Goal: Task Accomplishment & Management: Manage account settings

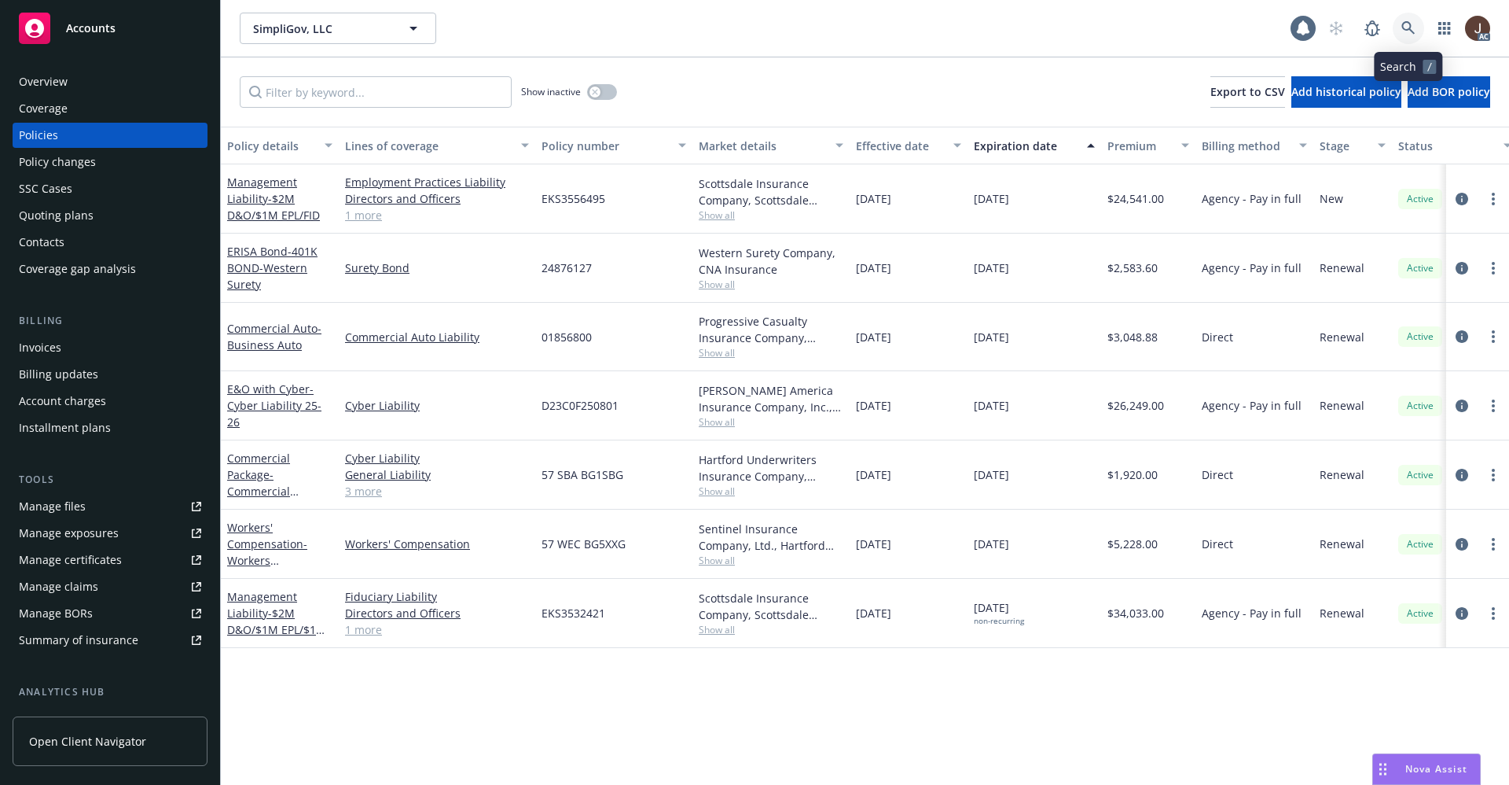
click at [1409, 24] on icon at bounding box center [1408, 27] width 13 height 13
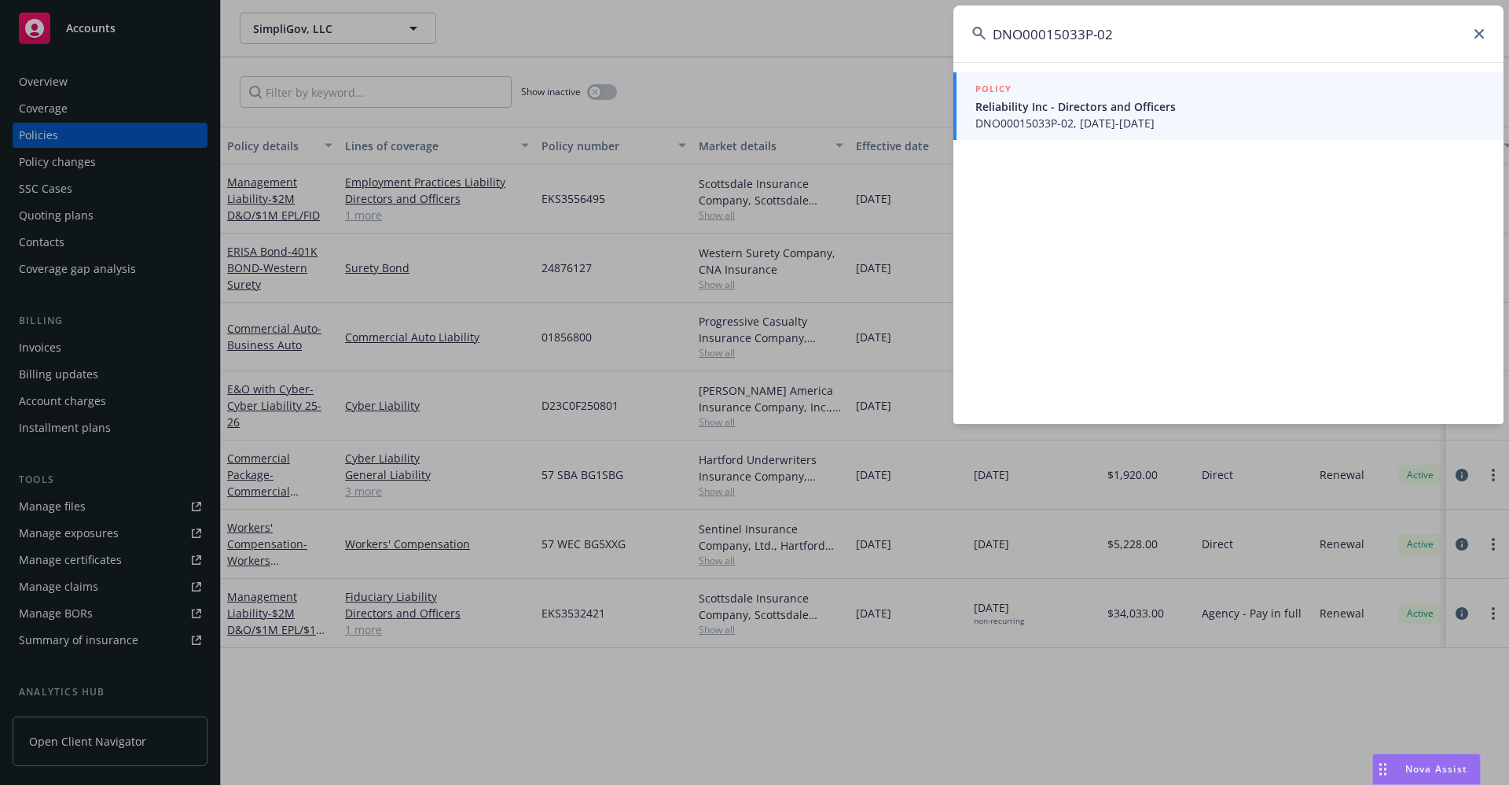
click at [1167, 29] on input "DNO00015033P-02" at bounding box center [1229, 34] width 550 height 57
drag, startPoint x: 1130, startPoint y: 38, endPoint x: 953, endPoint y: 32, distance: 177.7
click at [956, 32] on input "DNO00015033P-02" at bounding box center [1229, 34] width 550 height 57
paste input "PS8109271"
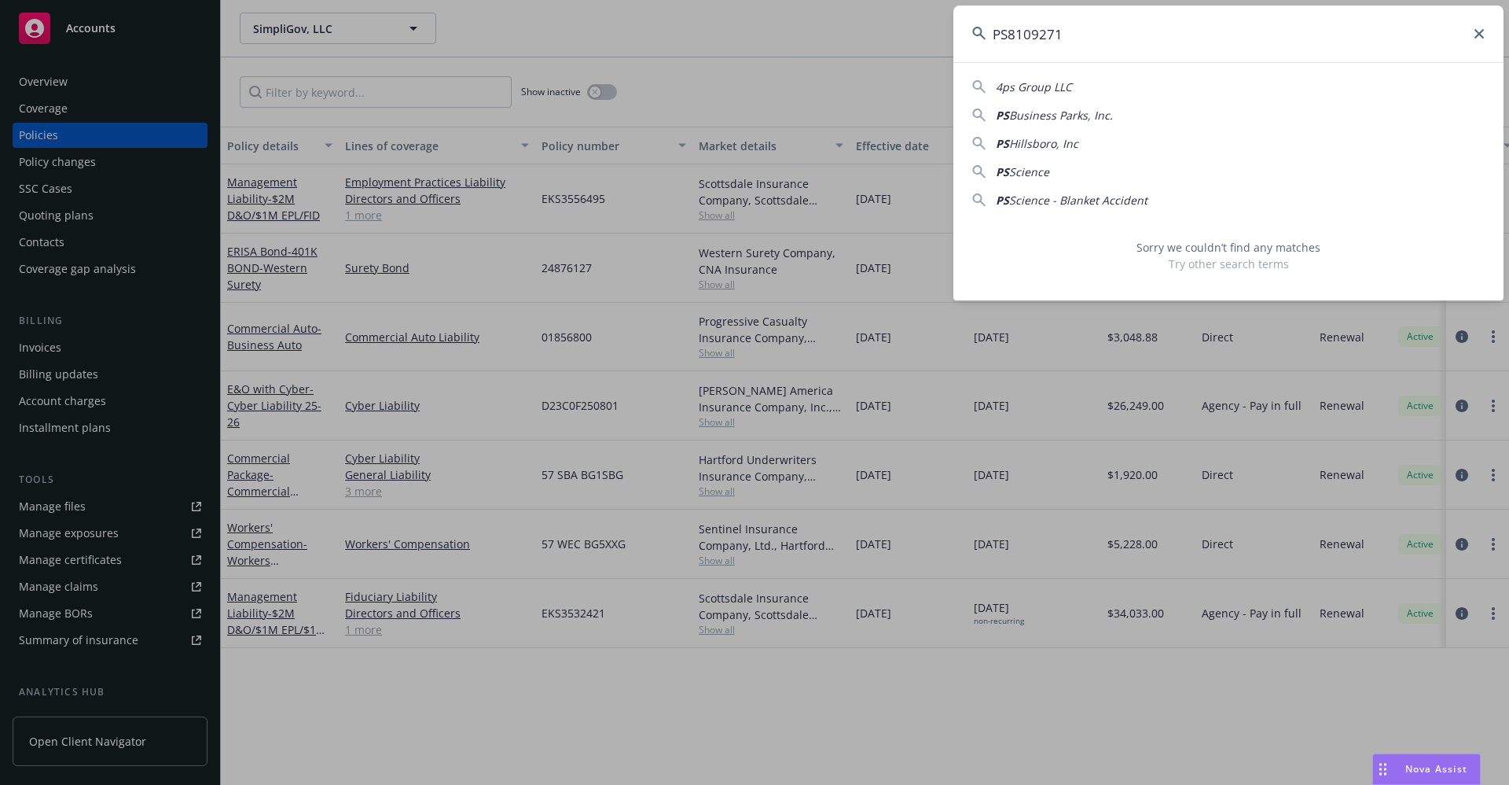
click at [1009, 35] on input "PS8109271" at bounding box center [1229, 34] width 550 height 57
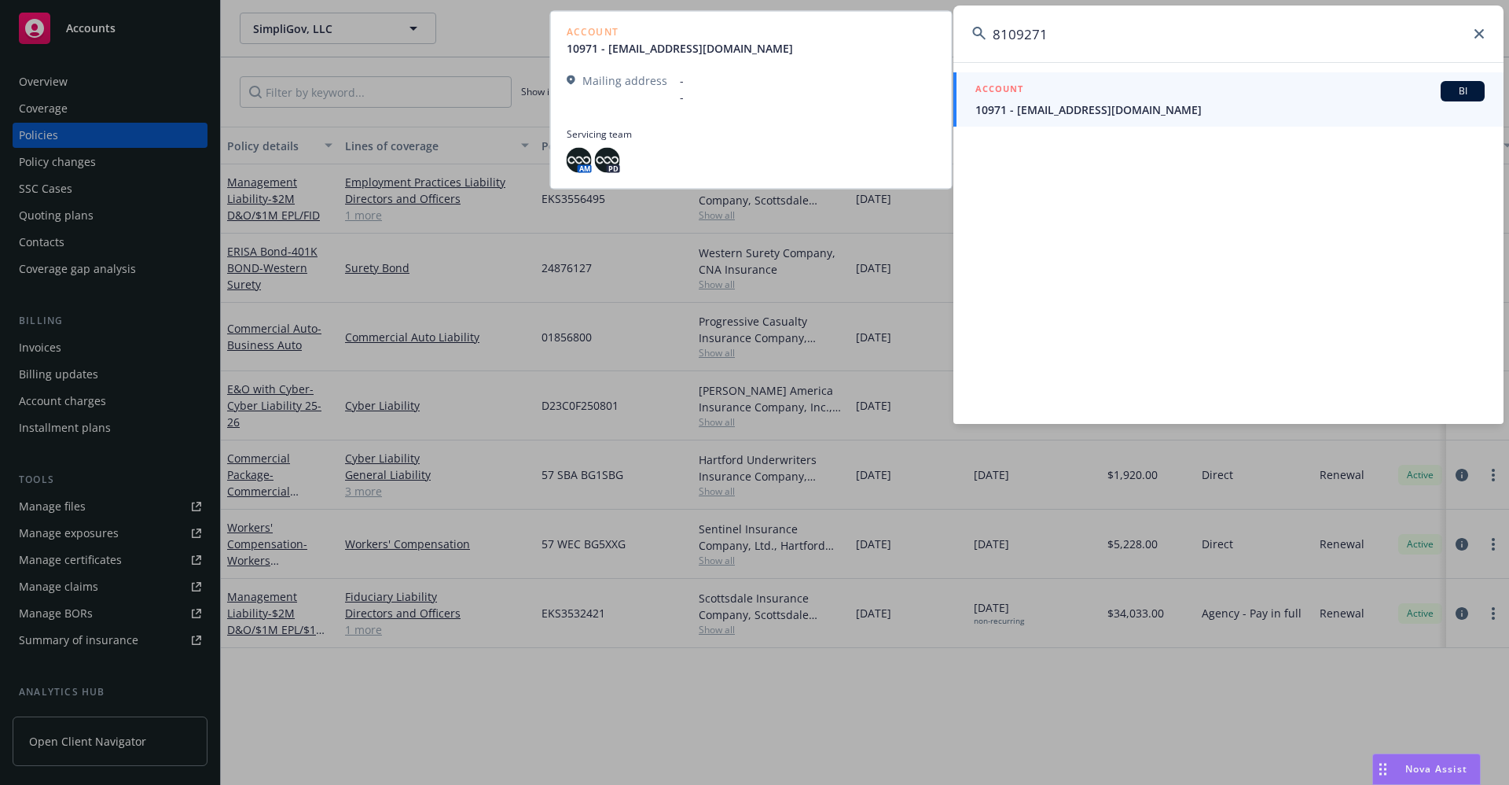
click at [1143, 53] on input "8109271" at bounding box center [1229, 34] width 550 height 57
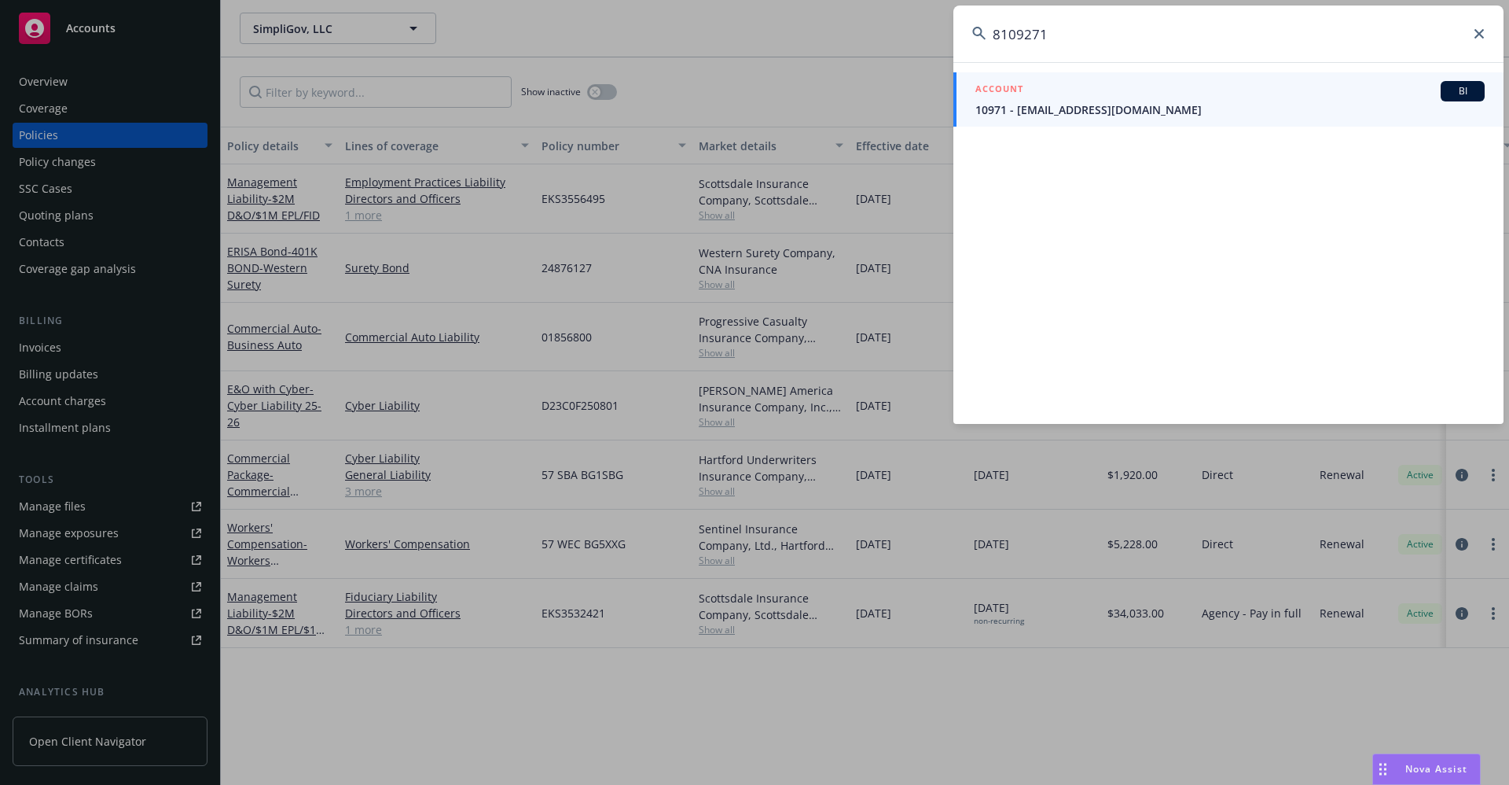
type input "8109271"
drag, startPoint x: 1074, startPoint y: 36, endPoint x: 981, endPoint y: 35, distance: 92.8
click at [981, 35] on div "8109271" at bounding box center [1229, 34] width 550 height 57
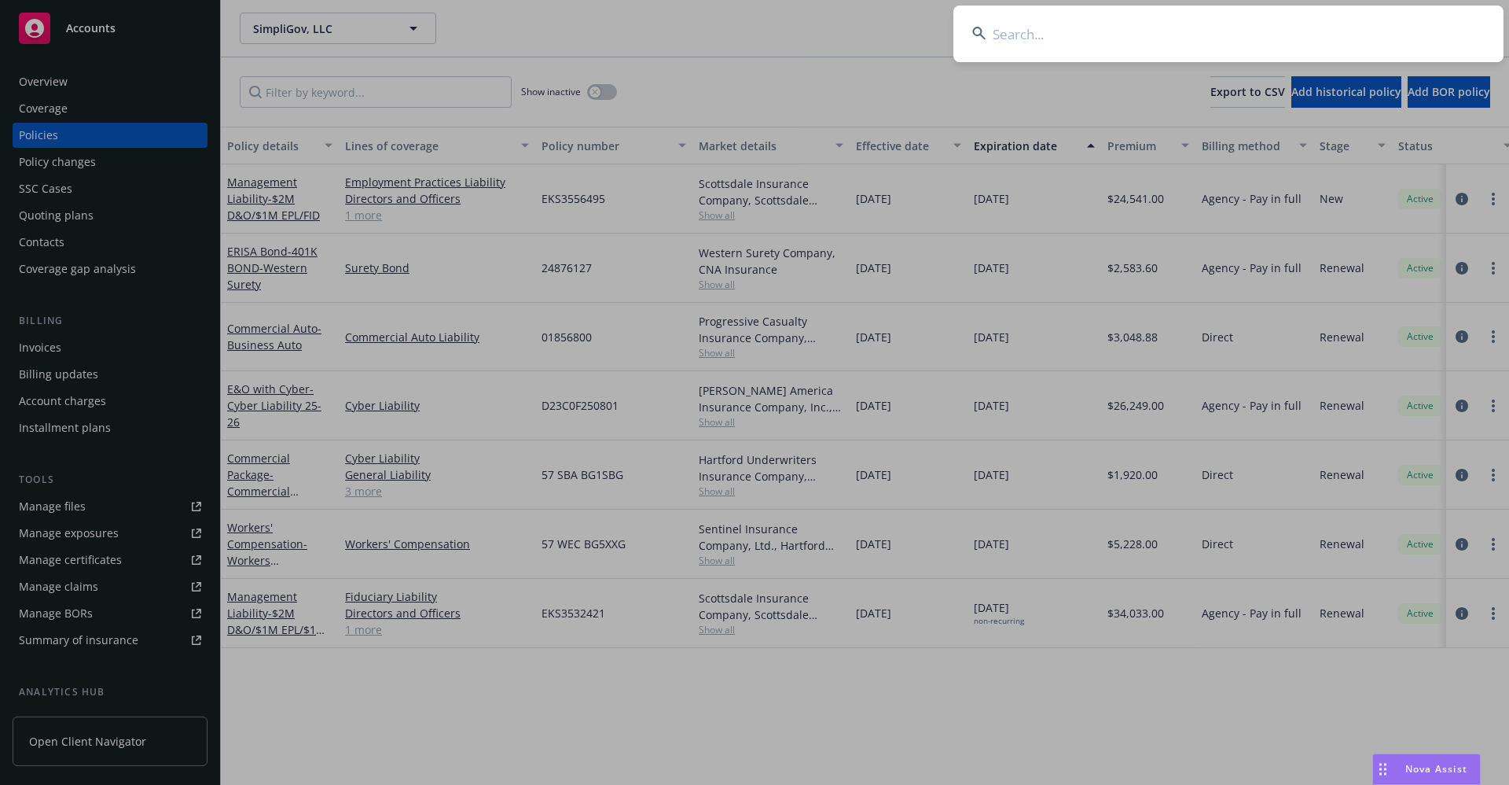
paste input "Anduril Industries"
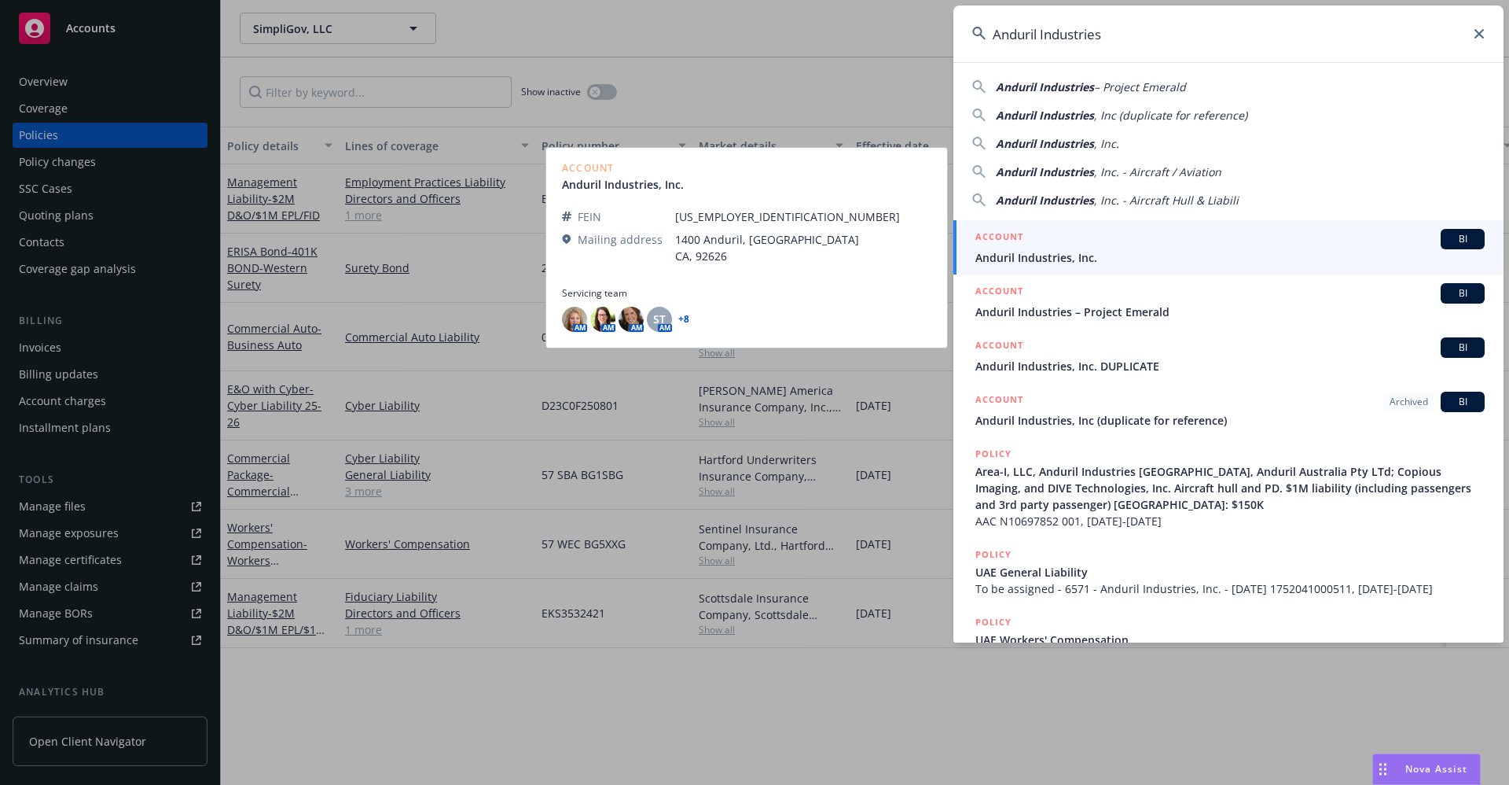
type input "Anduril Industries"
click at [1058, 259] on span "Anduril Industries, Inc." at bounding box center [1230, 257] width 509 height 17
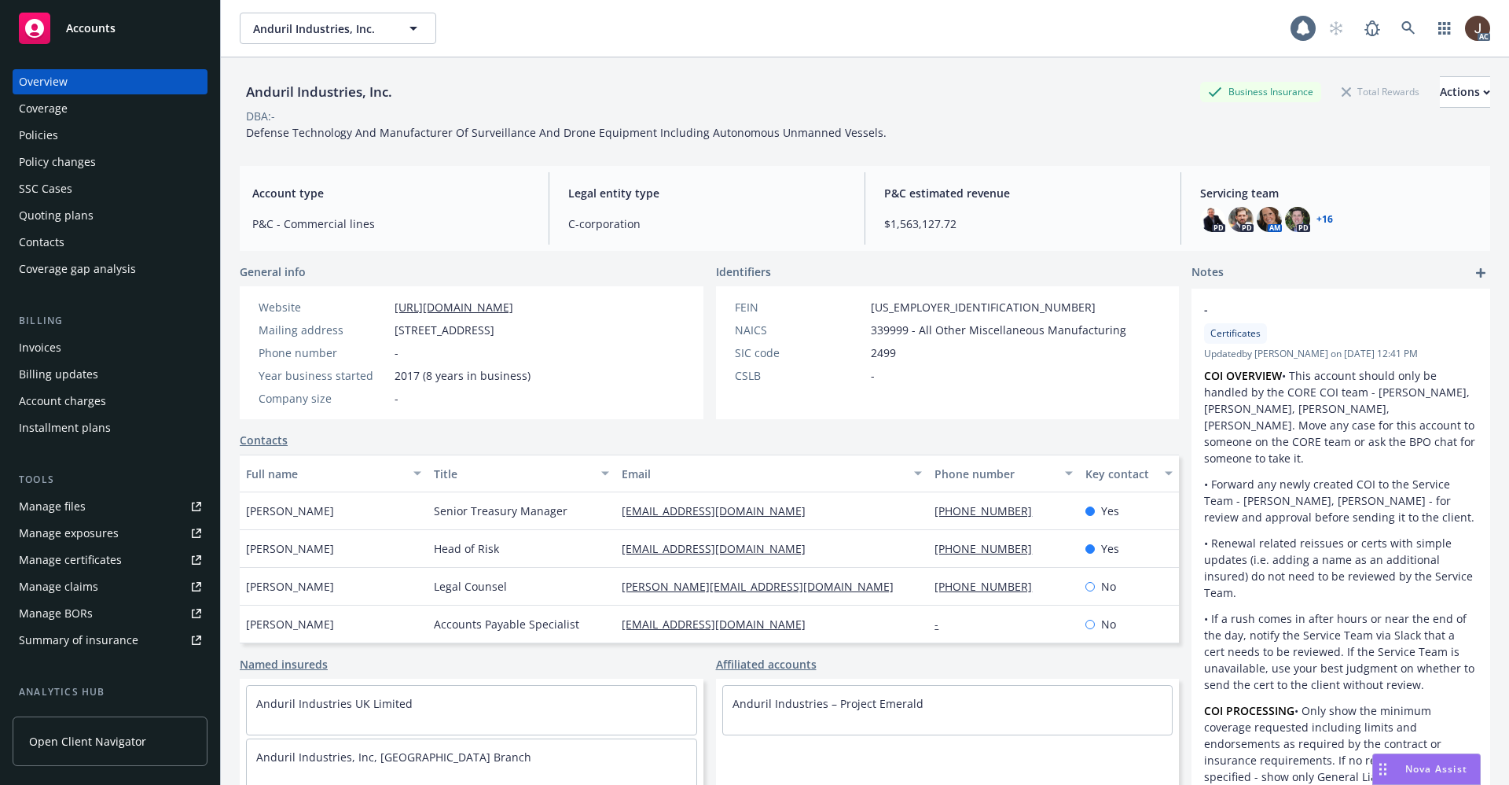
click at [36, 141] on div "Policies" at bounding box center [38, 135] width 39 height 25
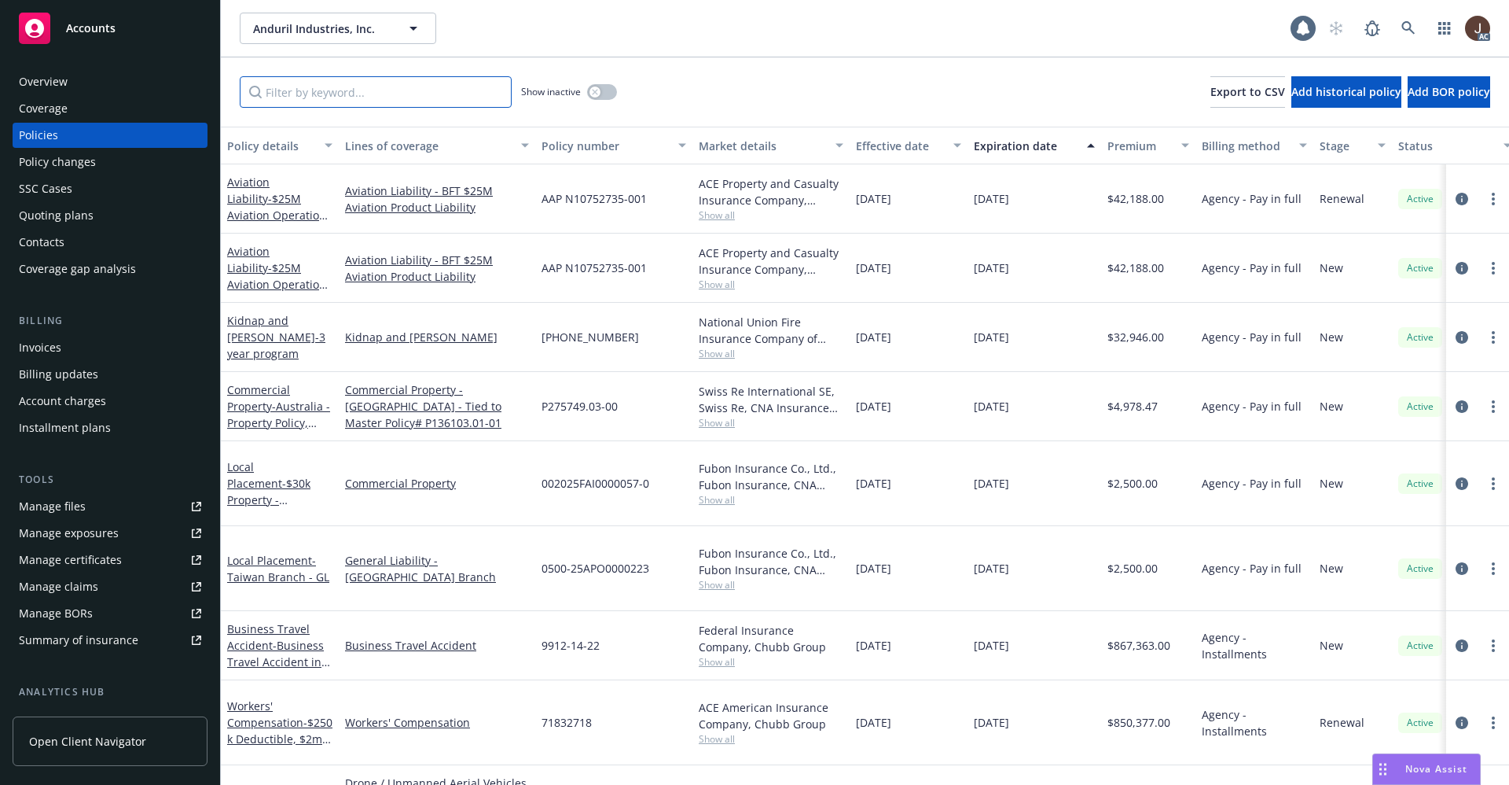
click at [316, 88] on input "Filter by keyword..." at bounding box center [376, 91] width 272 height 31
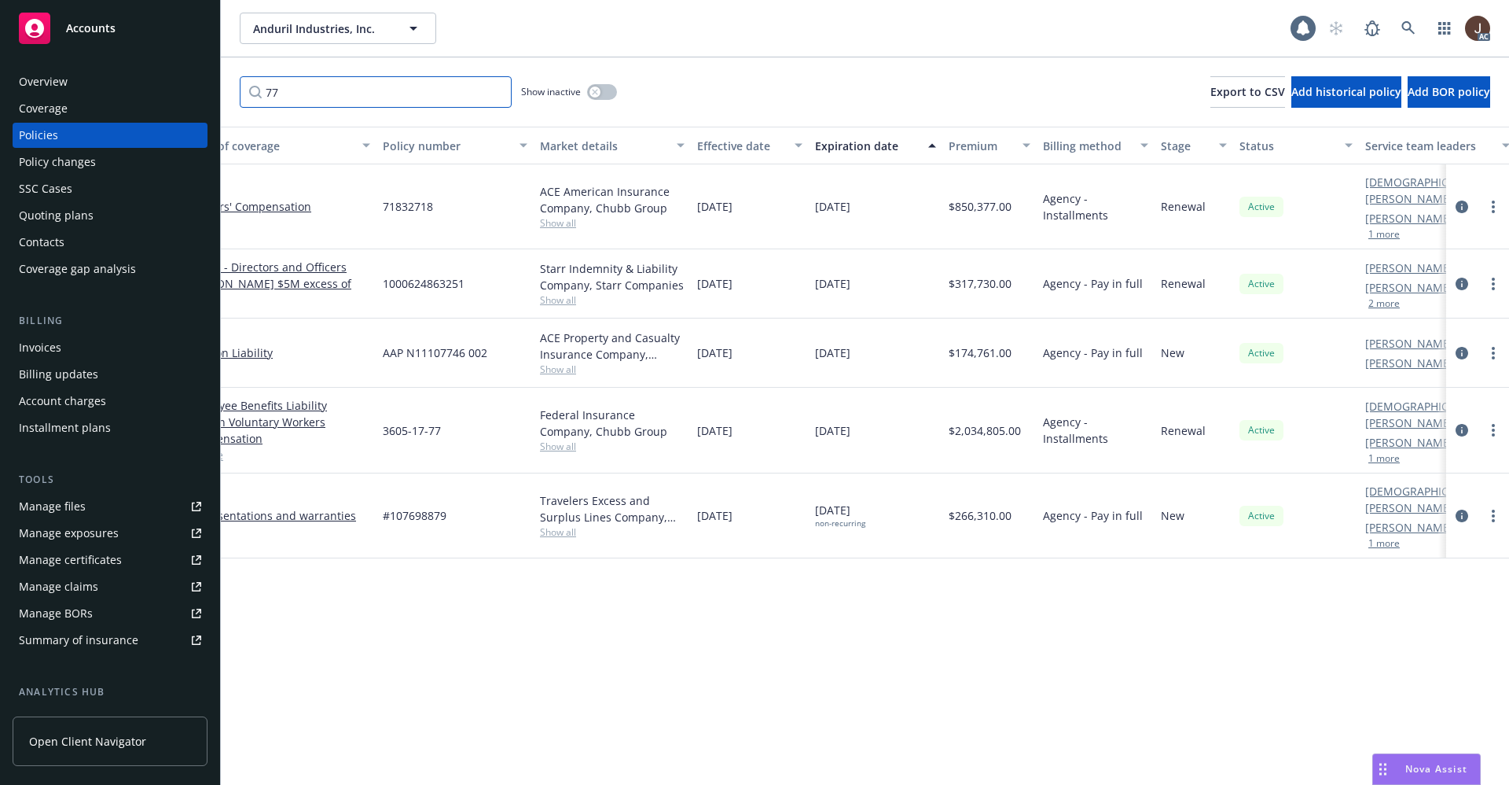
scroll to position [0, 229]
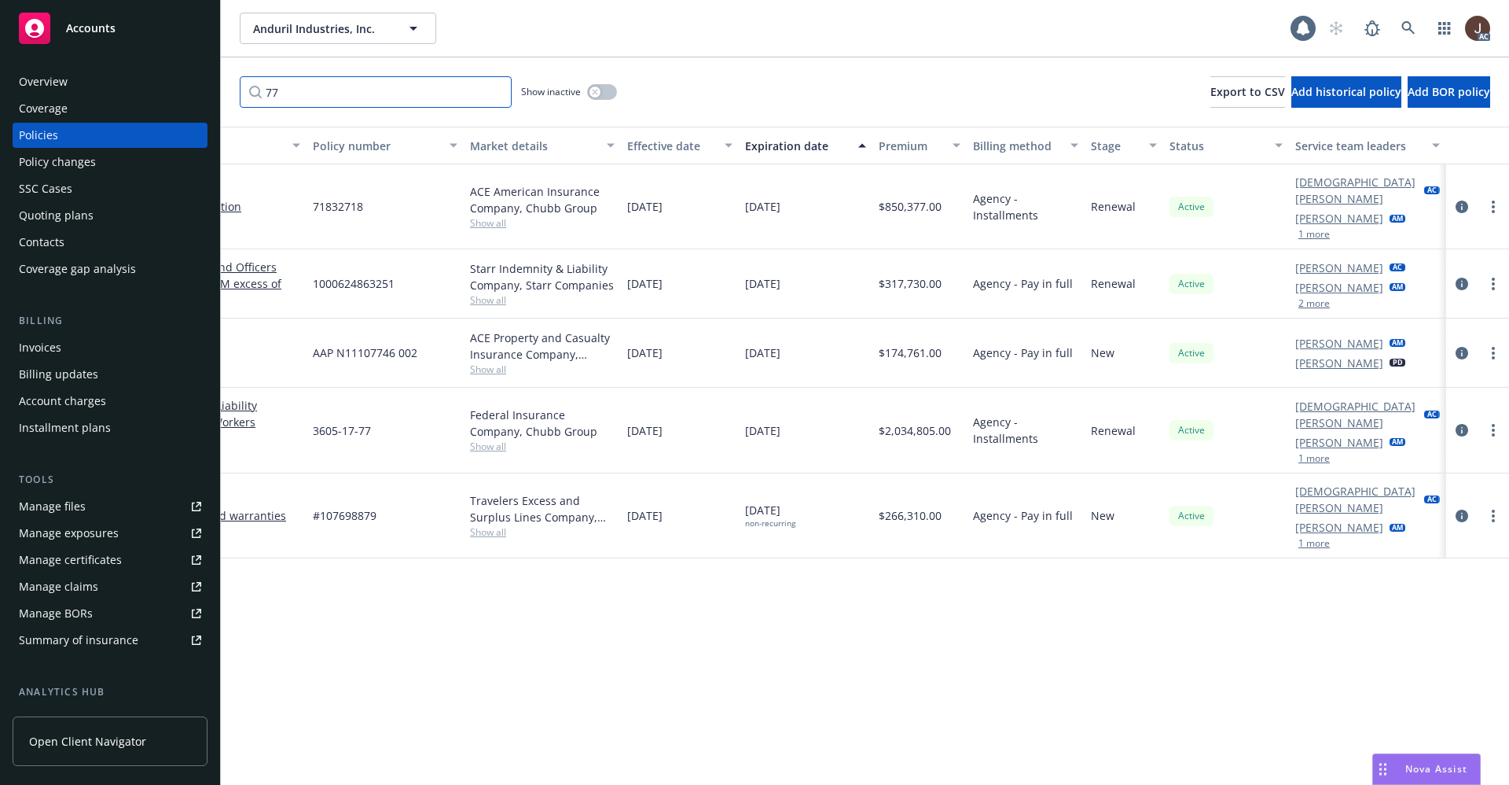
click at [318, 83] on input "77" at bounding box center [376, 91] width 272 height 31
type input "7"
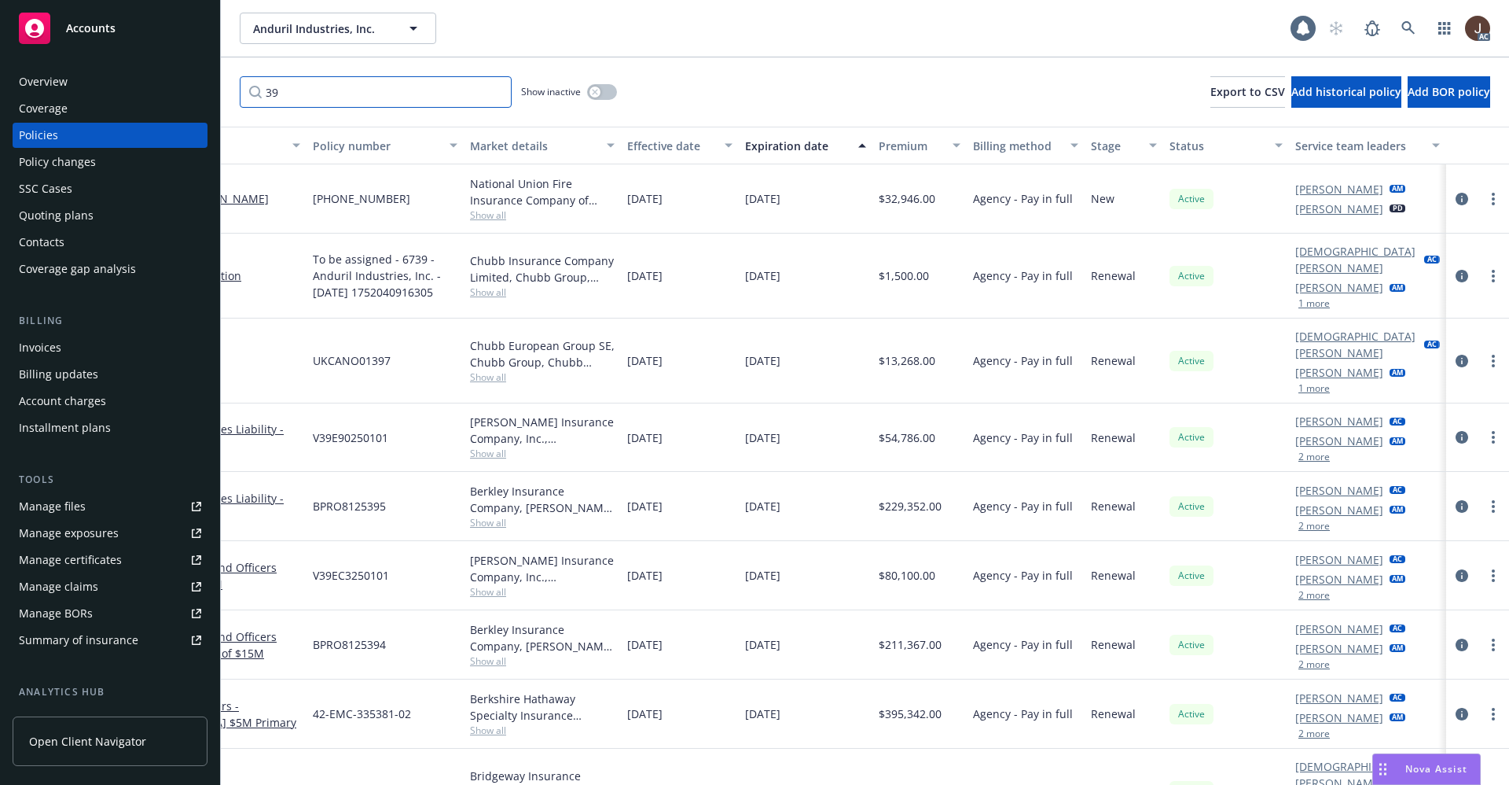
type input "3"
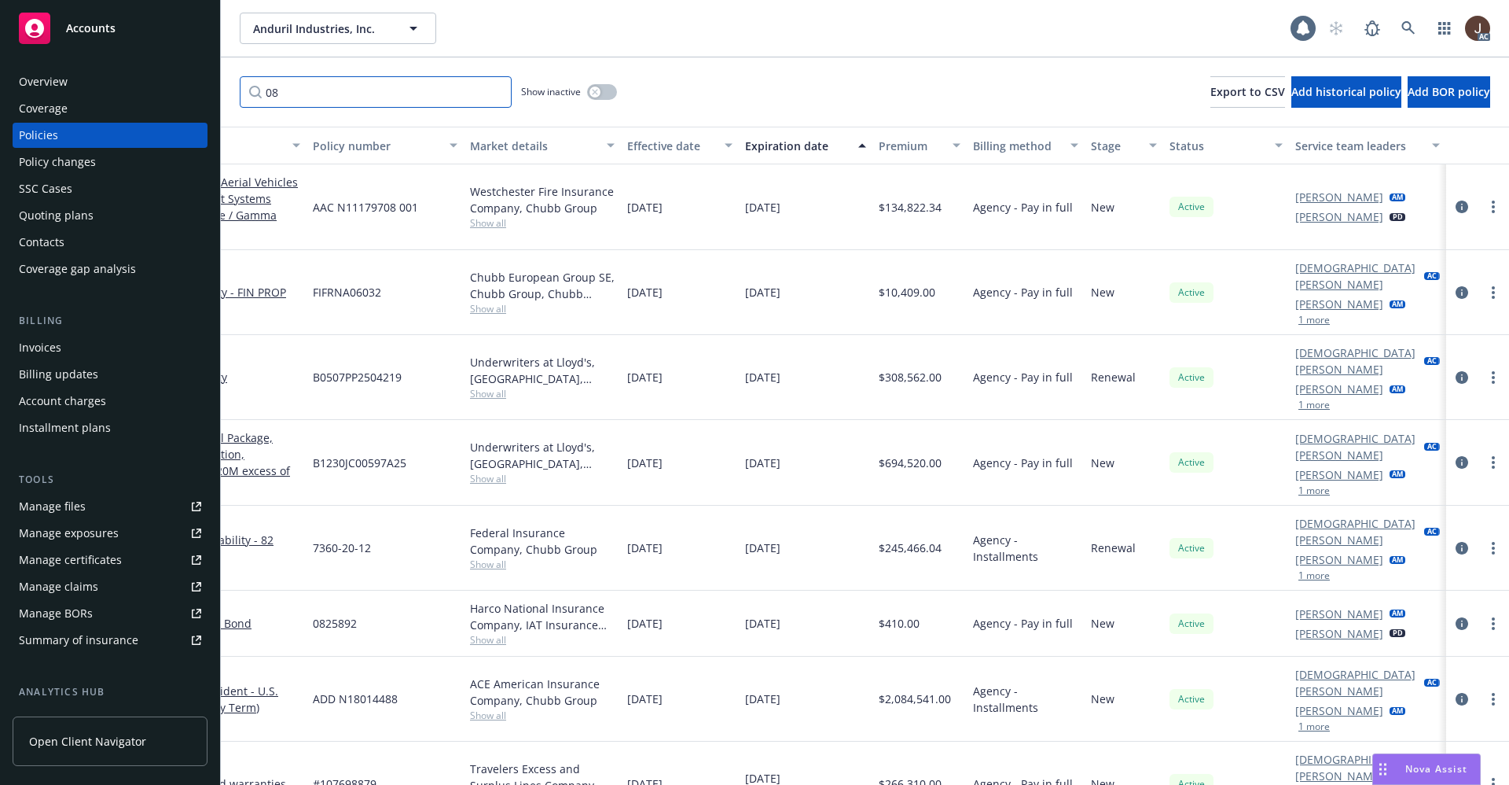
type input "0"
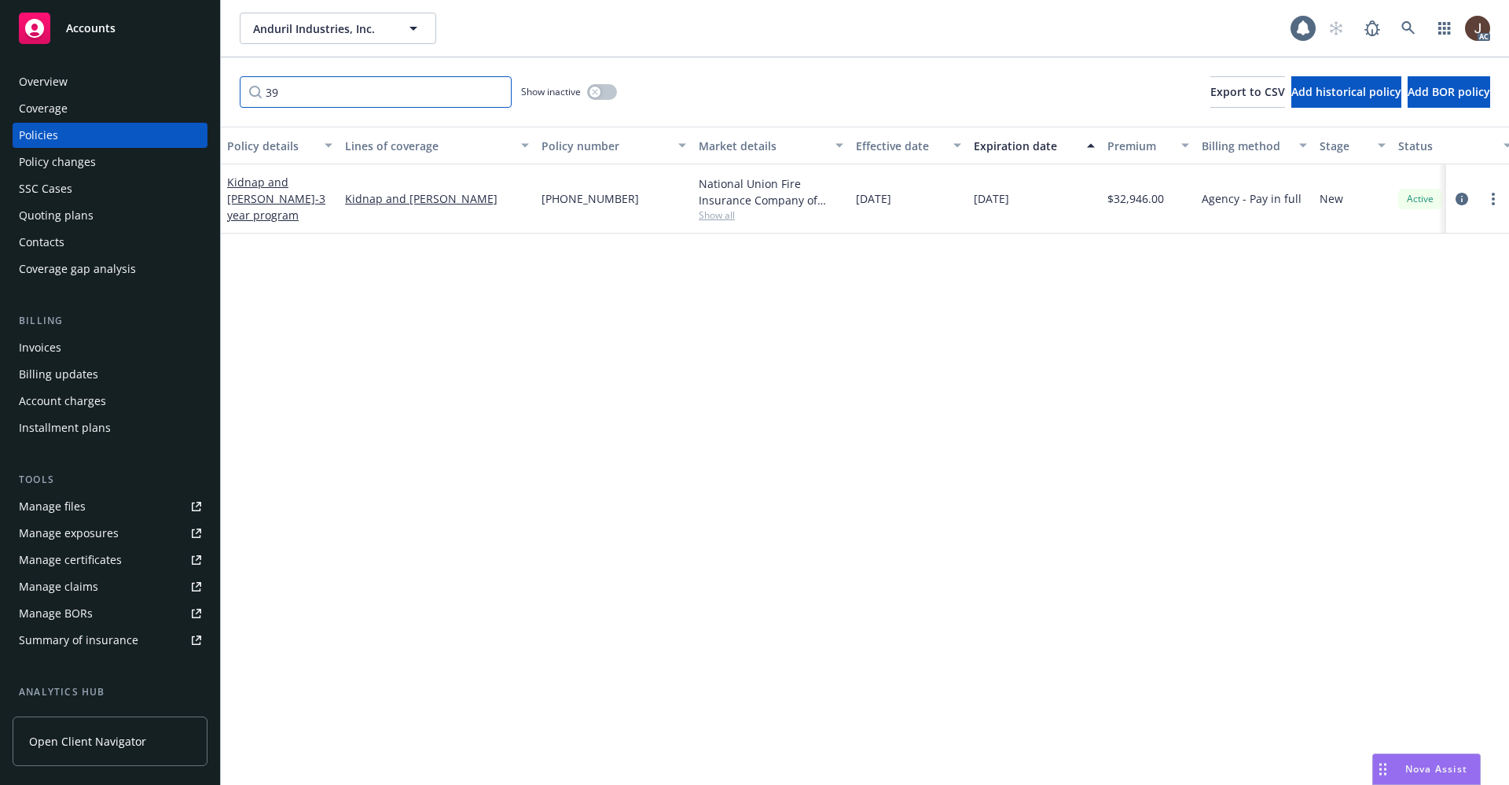
type input "3"
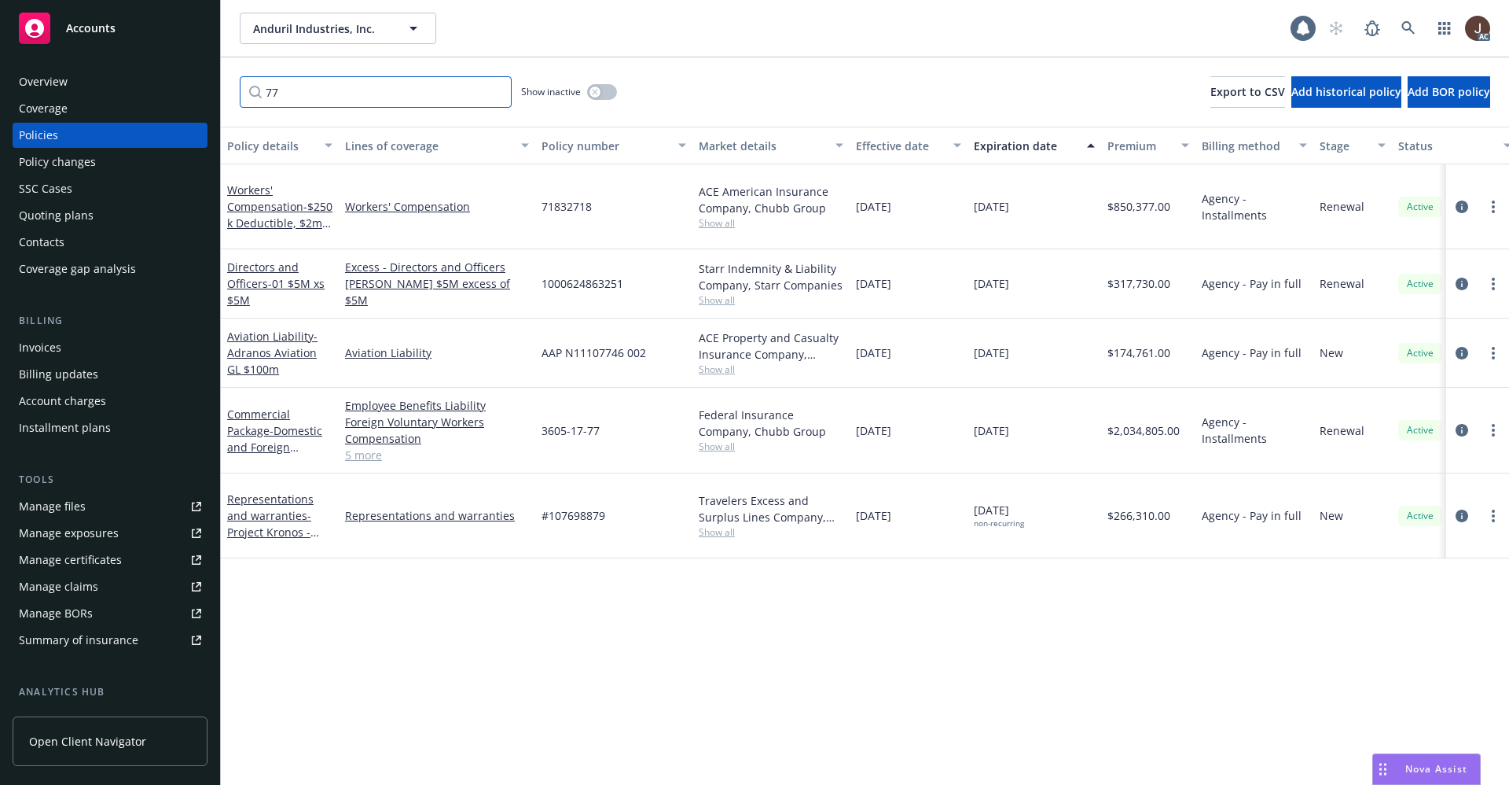
type input "7"
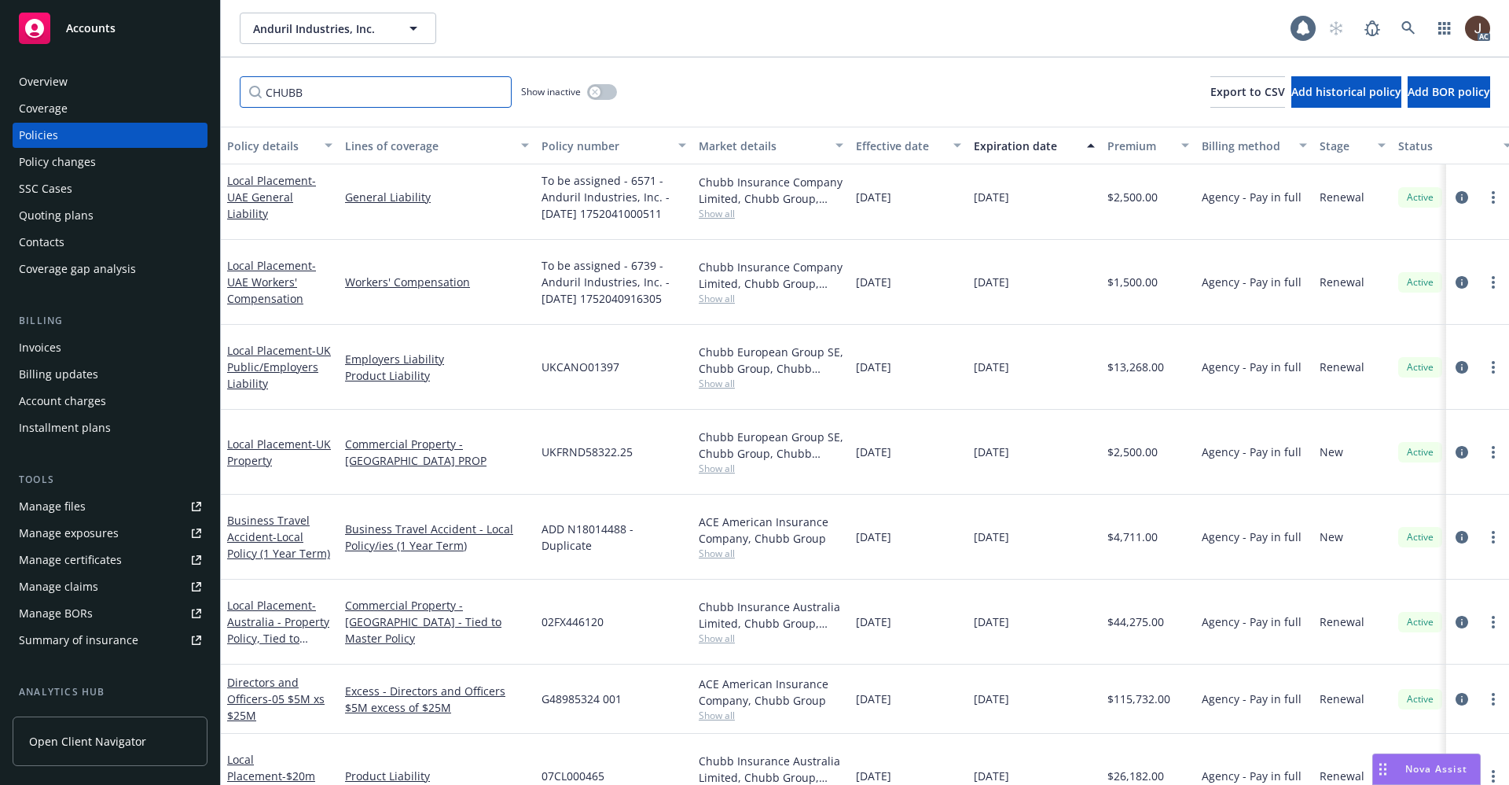
scroll to position [590, 0]
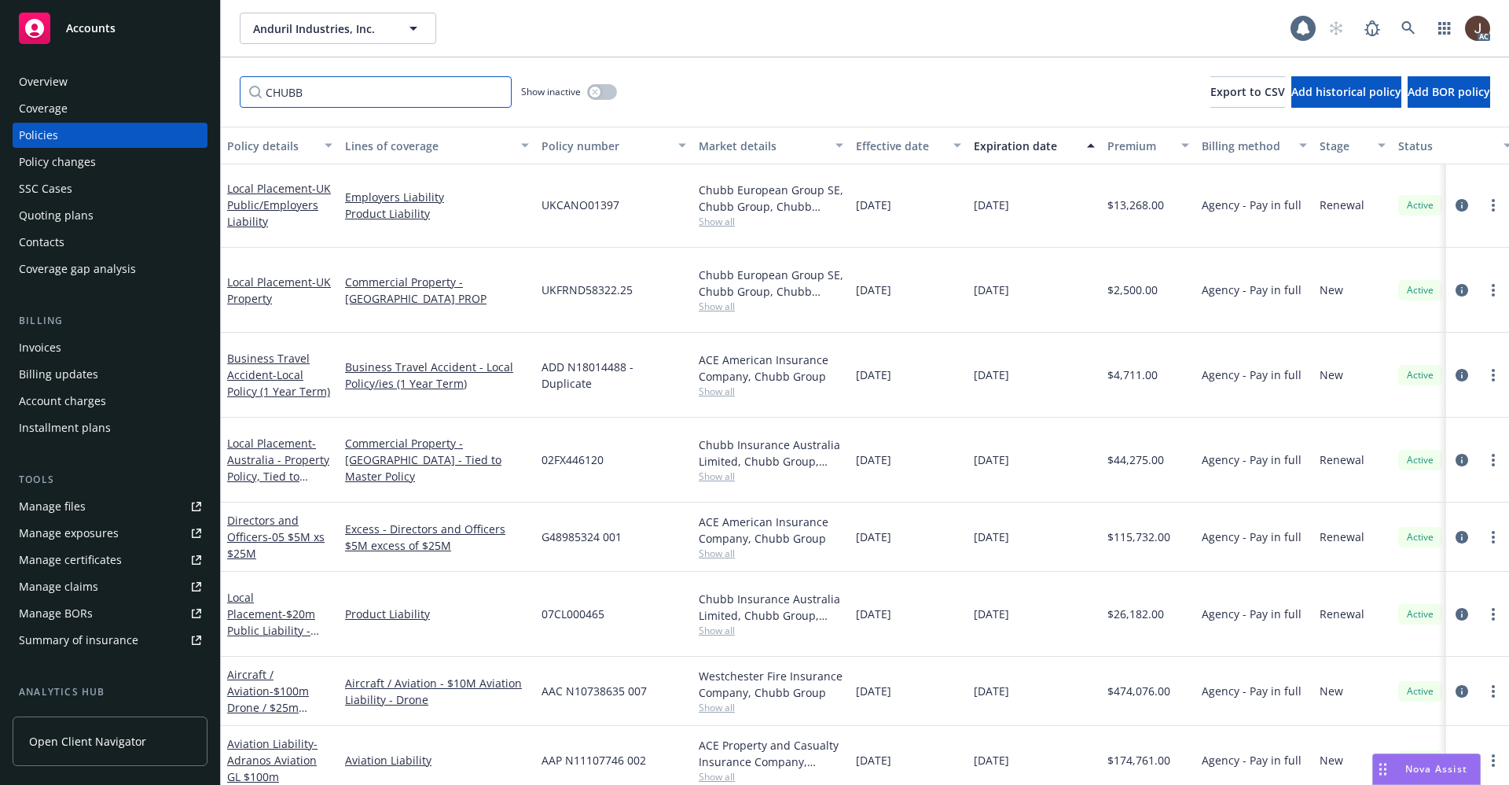
type input "CHUBB"
drag, startPoint x: 324, startPoint y: 96, endPoint x: 267, endPoint y: 96, distance: 56.6
click at [267, 96] on input "CHUBB" at bounding box center [376, 91] width 272 height 31
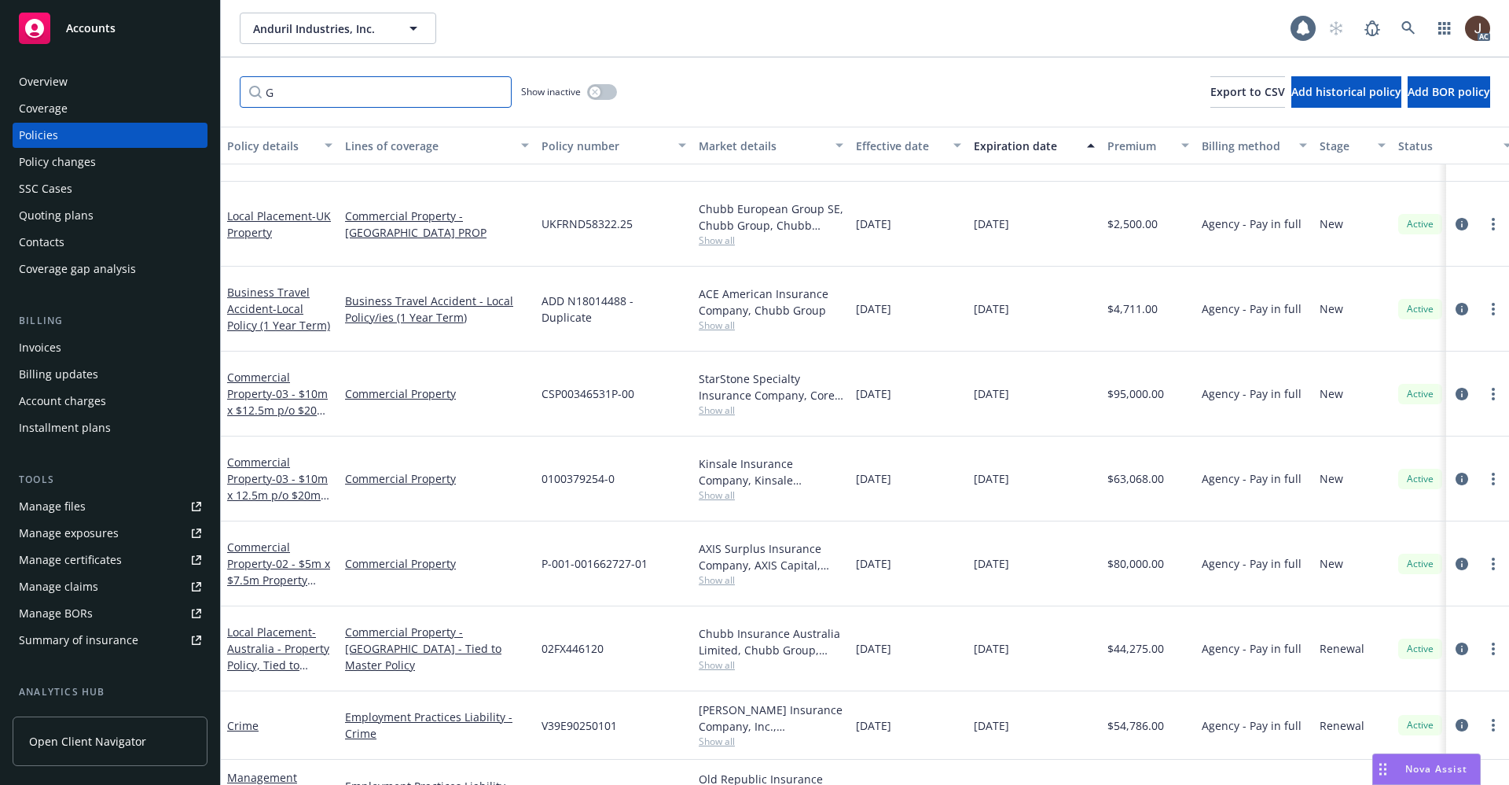
scroll to position [838, 0]
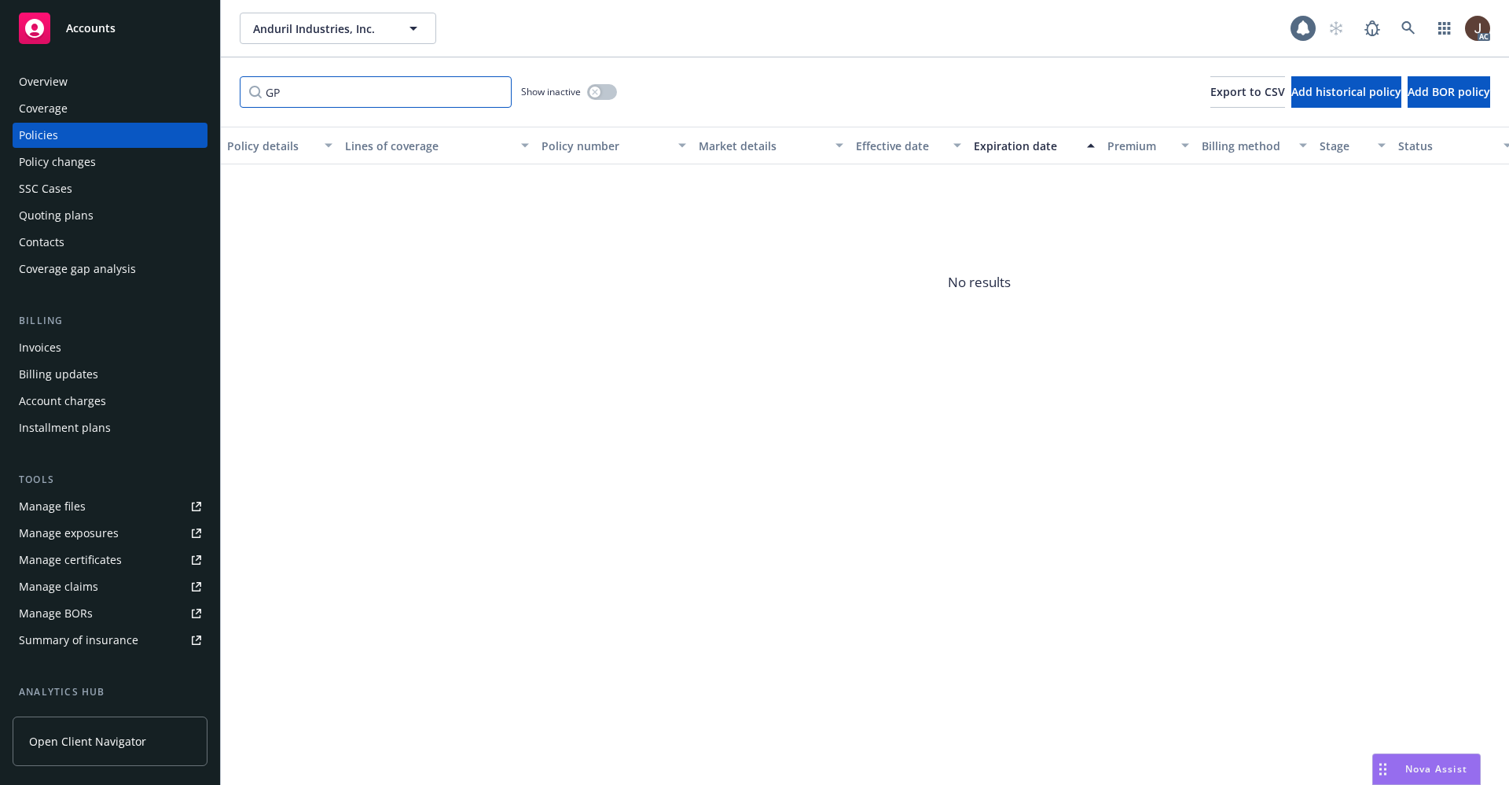
type input "G"
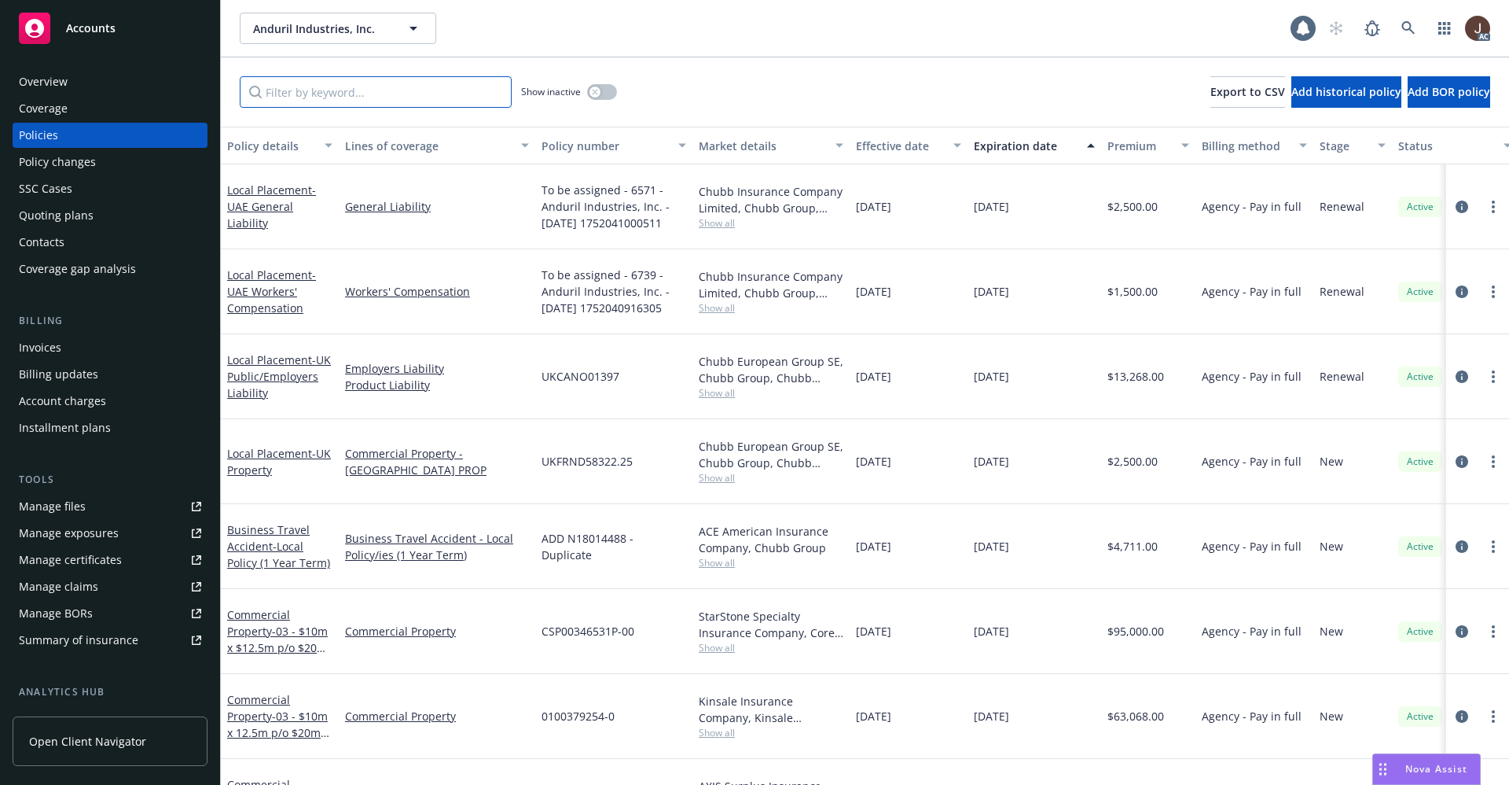
type input "d"
type input "D"
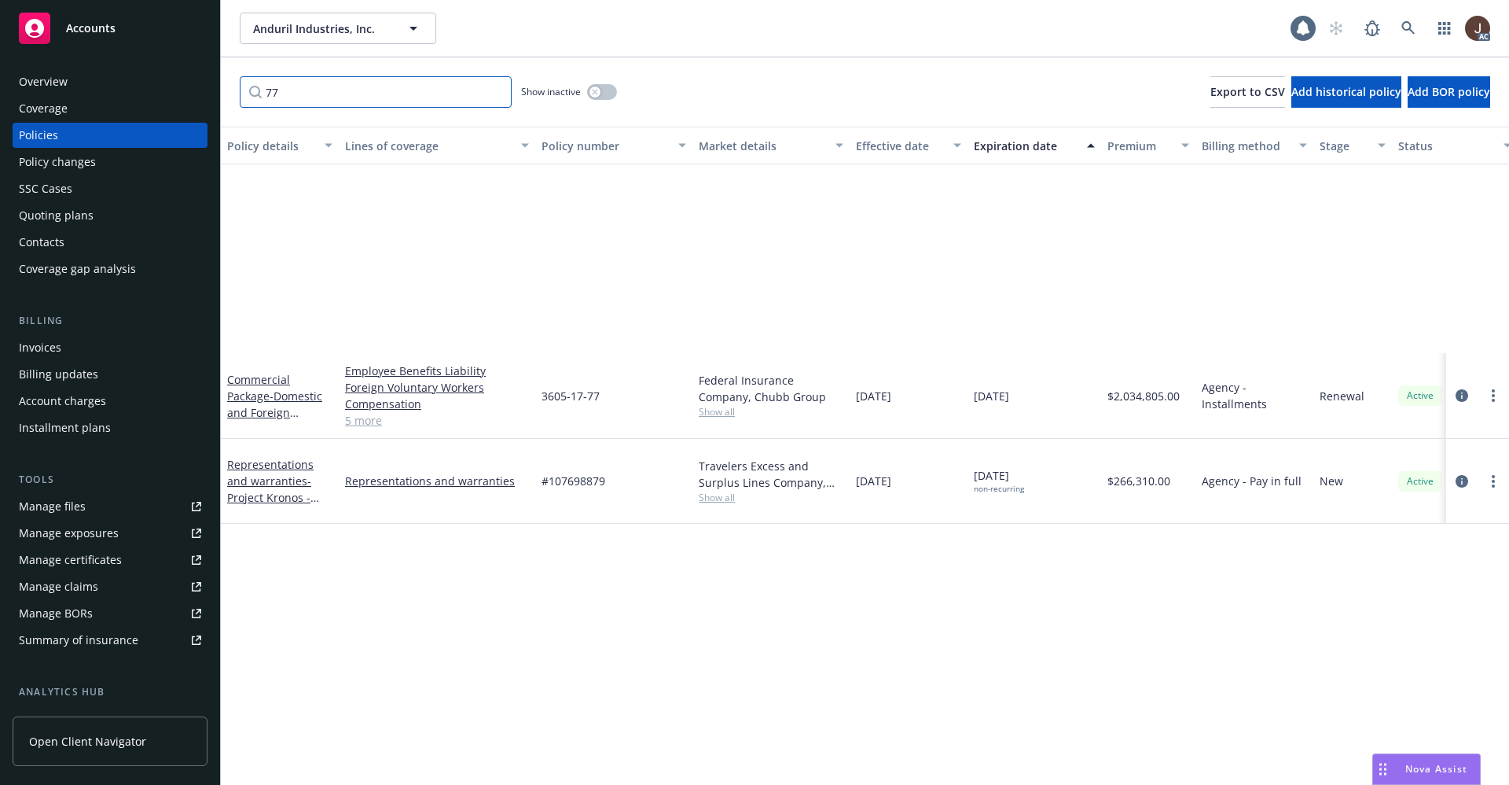
type input "77"
click at [56, 505] on div "Manage files" at bounding box center [52, 506] width 67 height 25
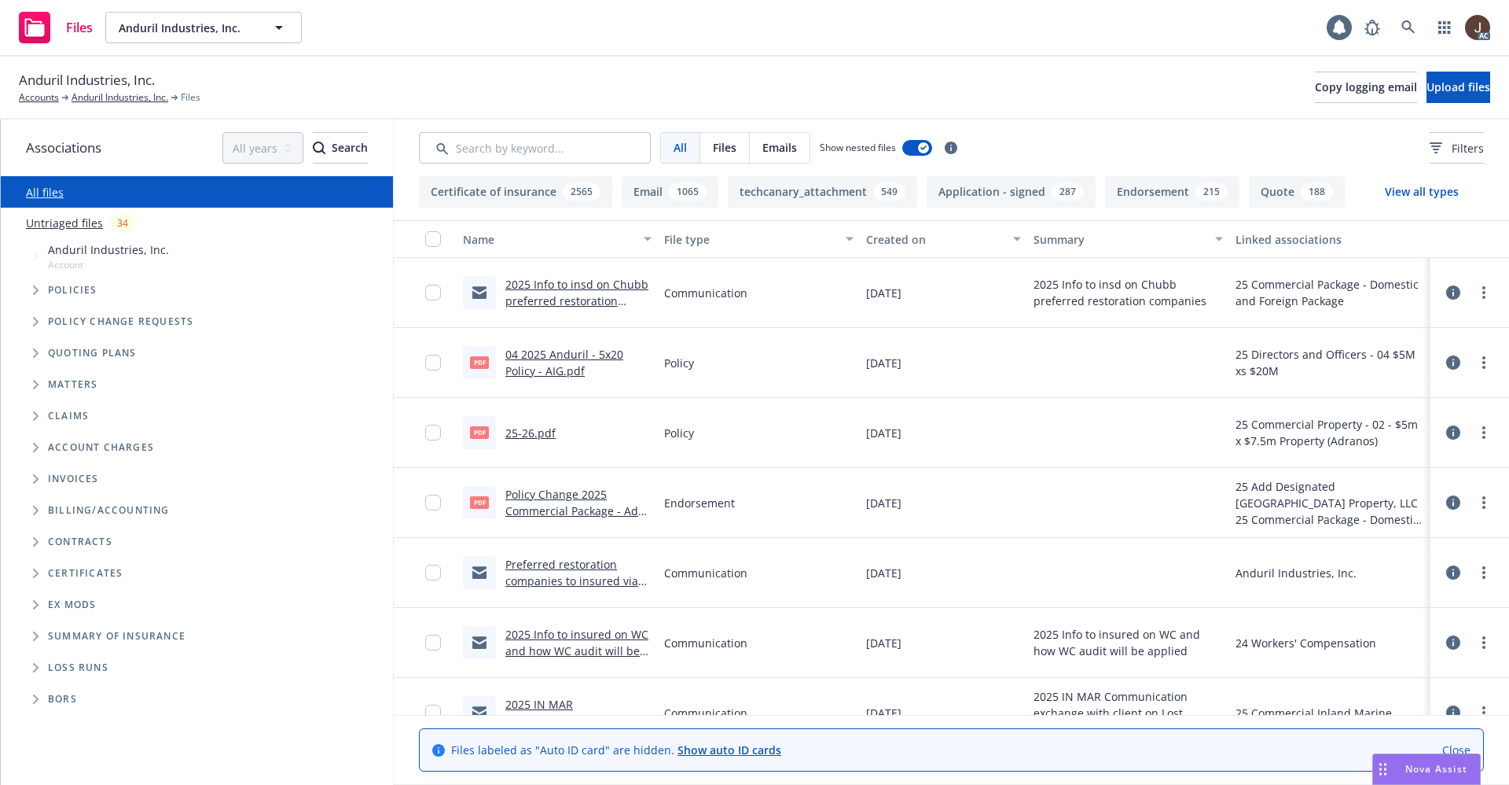
click at [79, 223] on link "Untriaged files" at bounding box center [64, 223] width 77 height 17
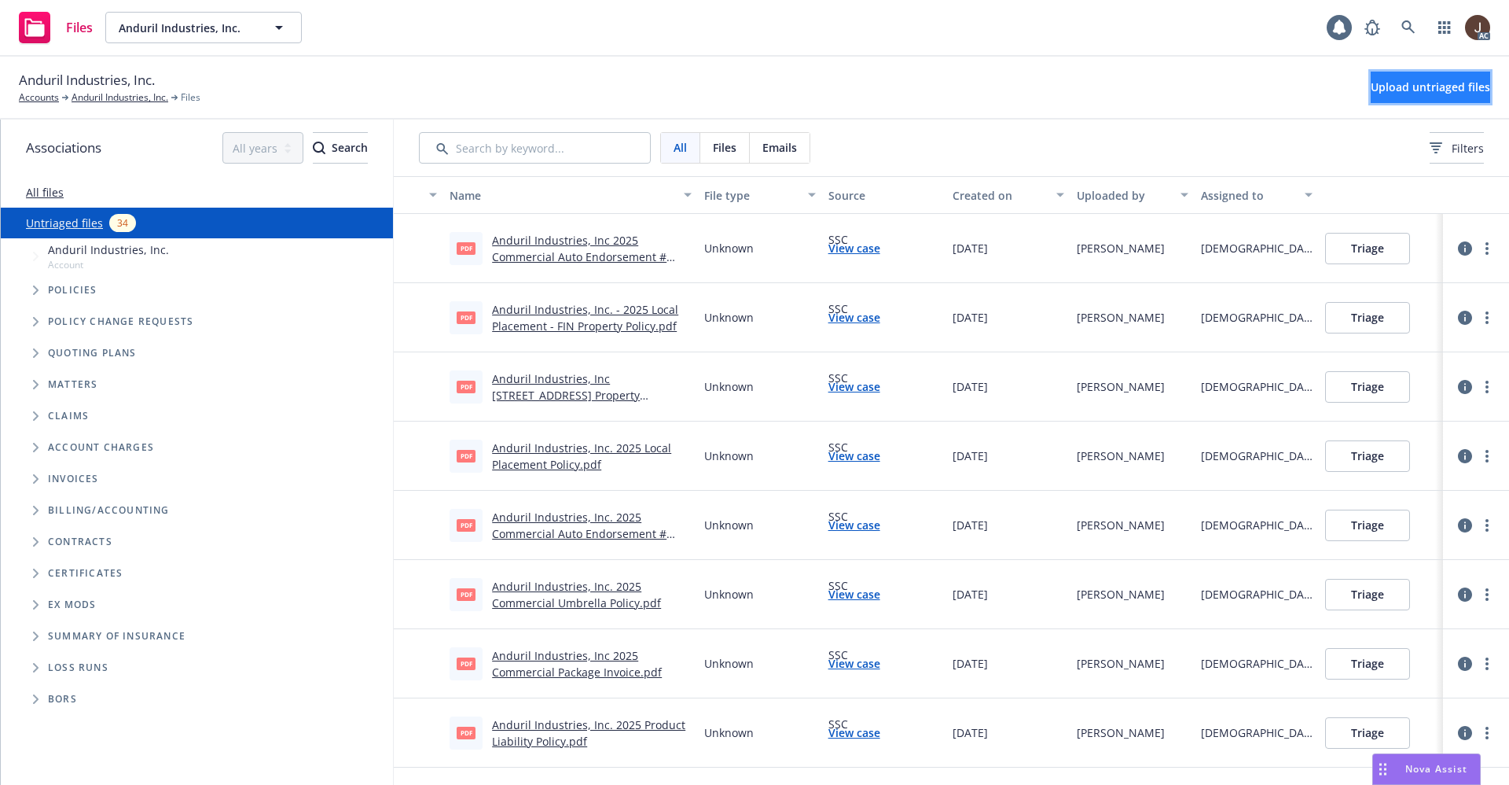
click at [1412, 91] on span "Upload untriaged files" at bounding box center [1430, 86] width 119 height 15
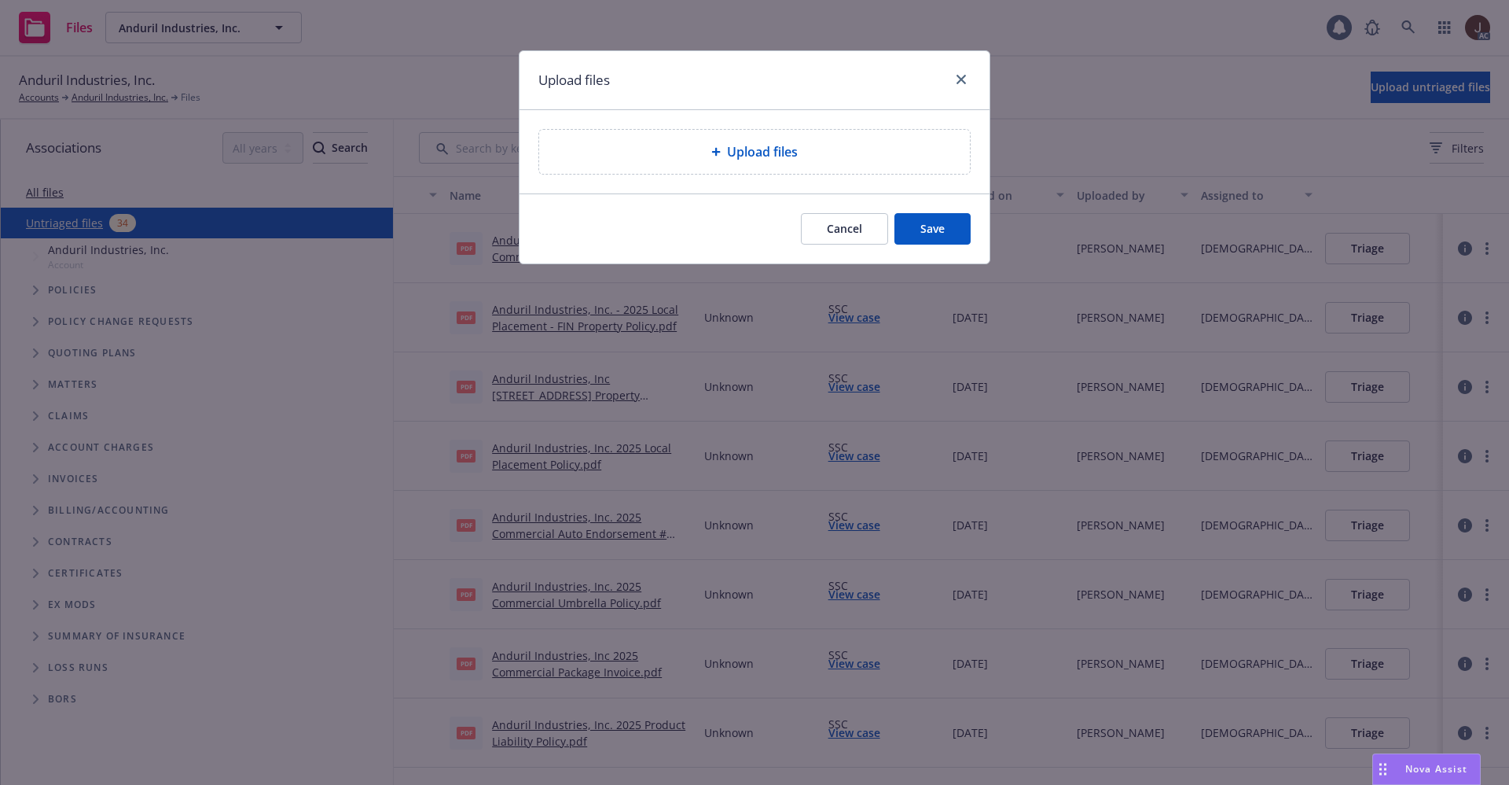
click at [749, 150] on span "Upload files" at bounding box center [762, 151] width 71 height 19
click at [751, 136] on div "Upload files" at bounding box center [754, 152] width 431 height 44
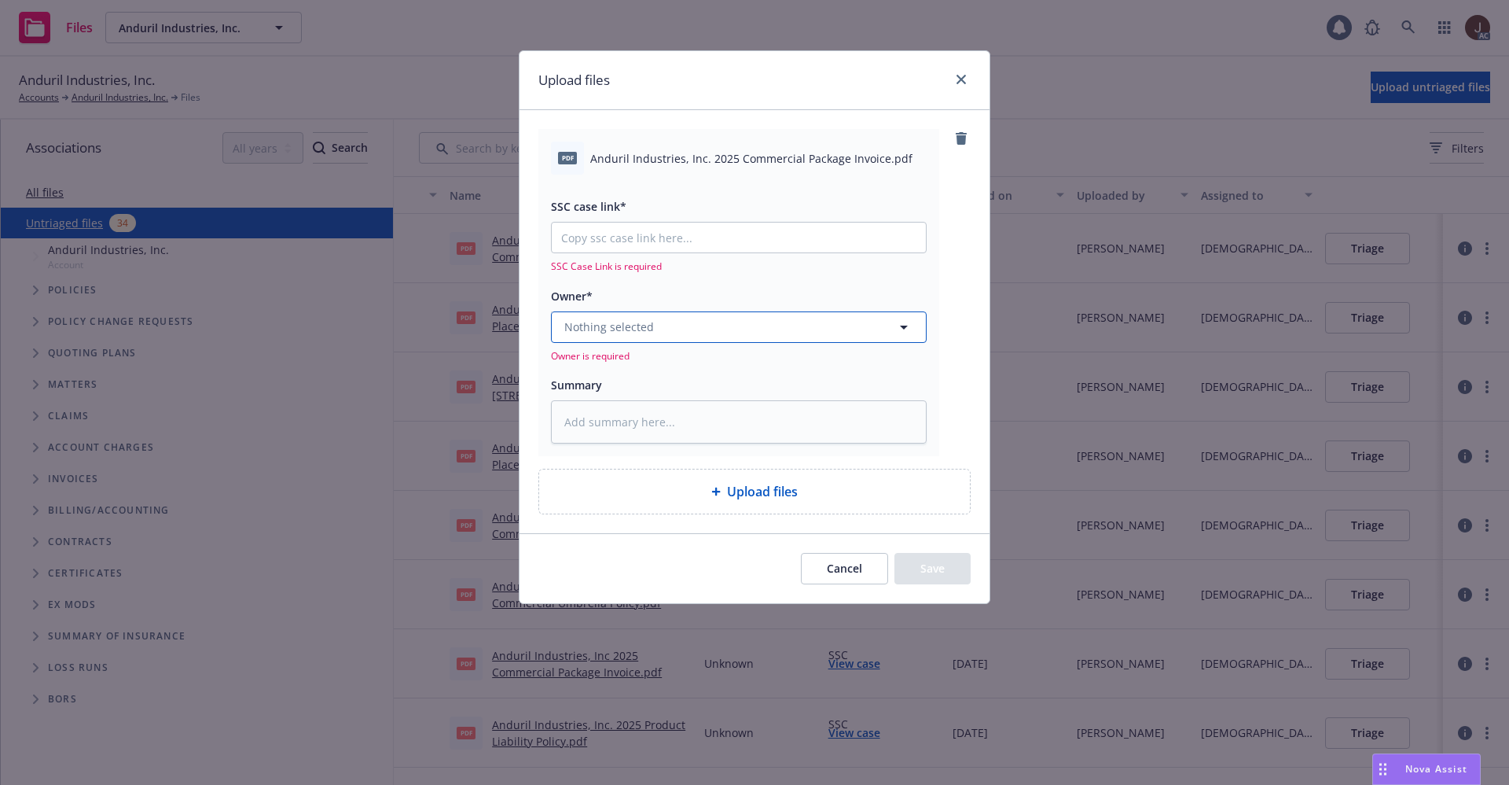
click at [642, 333] on span "Nothing selected" at bounding box center [609, 326] width 90 height 17
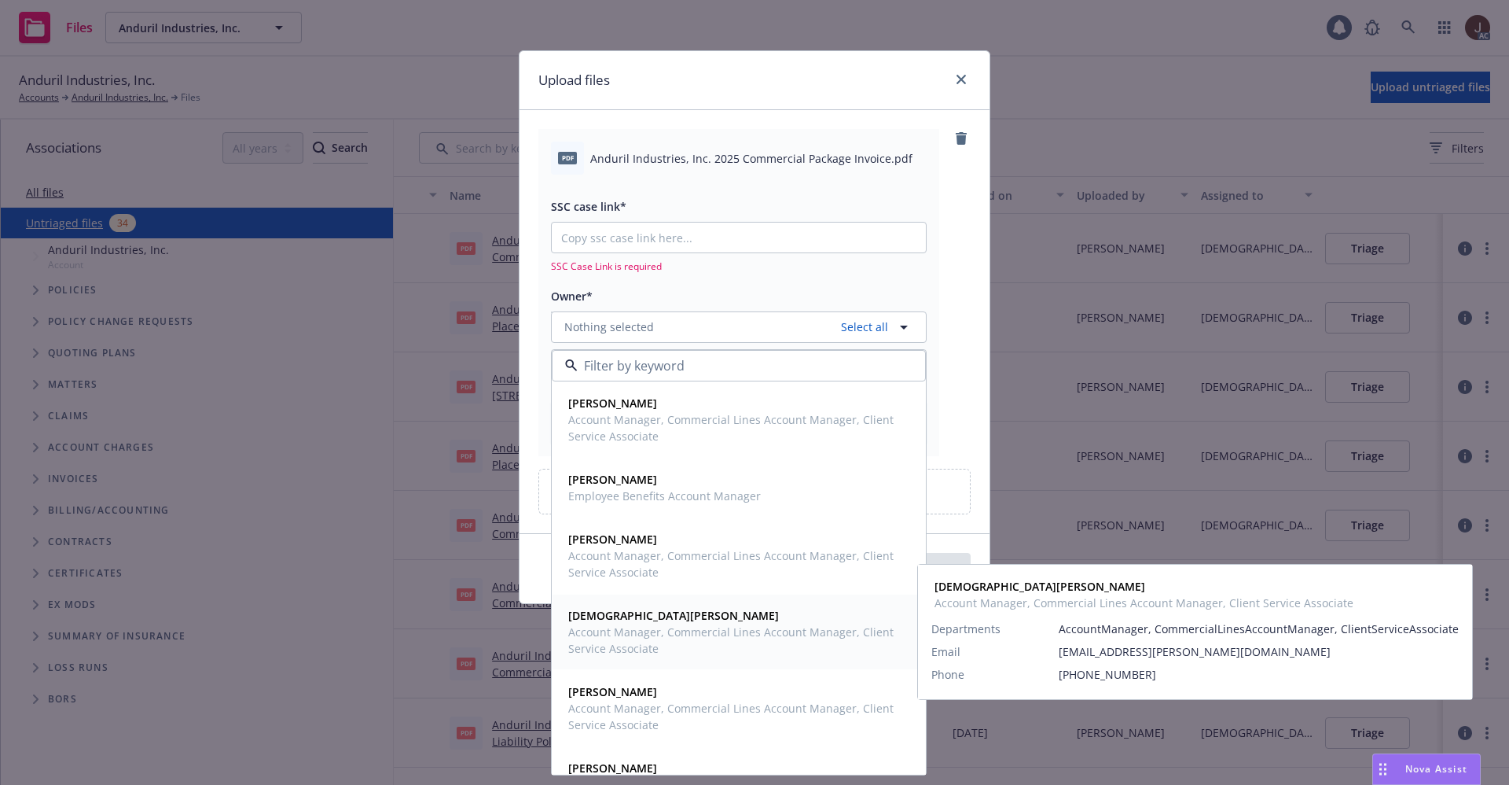
click at [630, 627] on span "Account Manager, Commercial Lines Account Manager, Client Service Associate" at bounding box center [737, 639] width 338 height 33
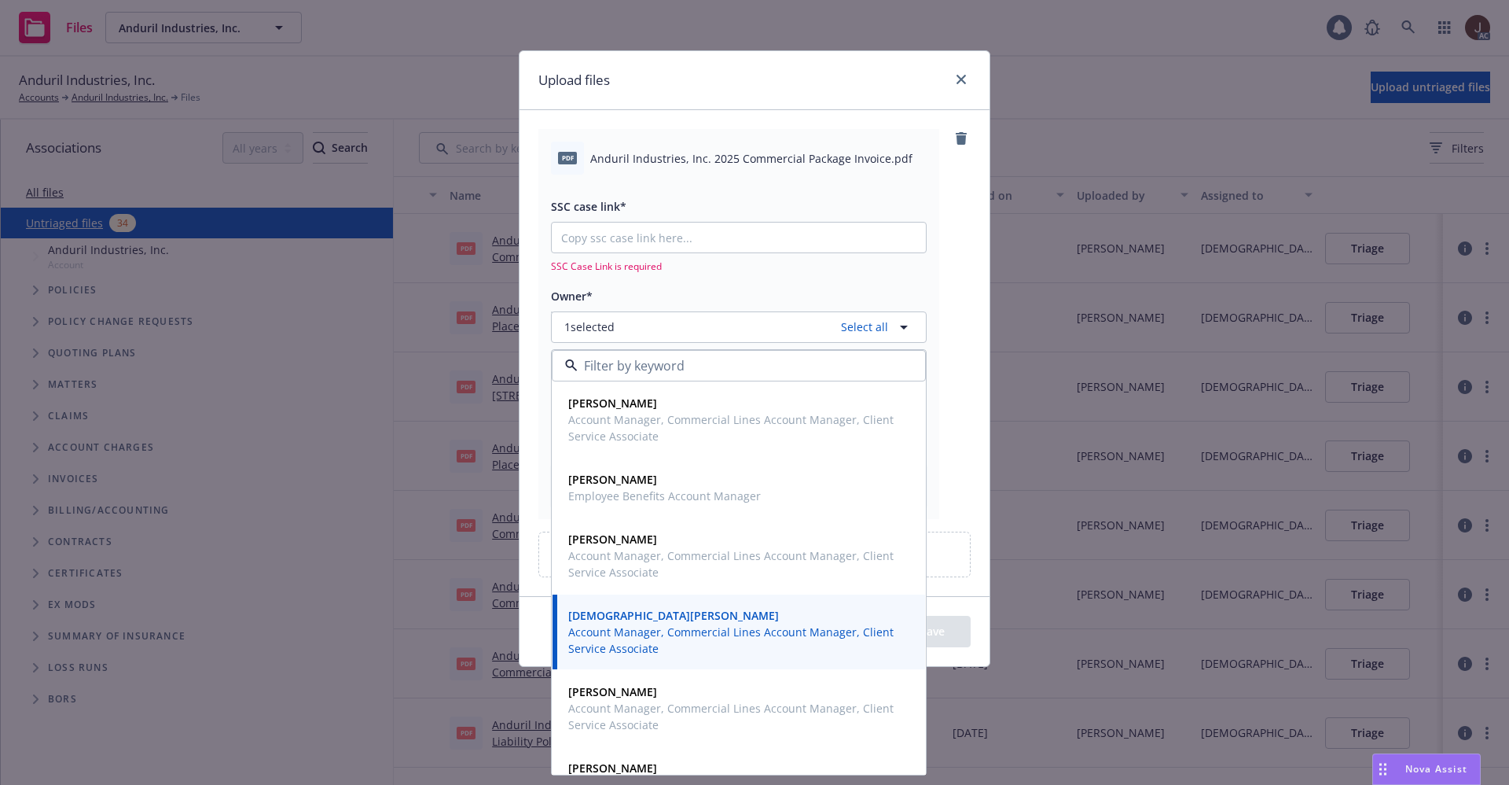
click at [942, 264] on div "pdf Anduril Industries, Inc. 2025 Commercial Package Invoice.pdf SSC case link*…" at bounding box center [754, 323] width 432 height 389
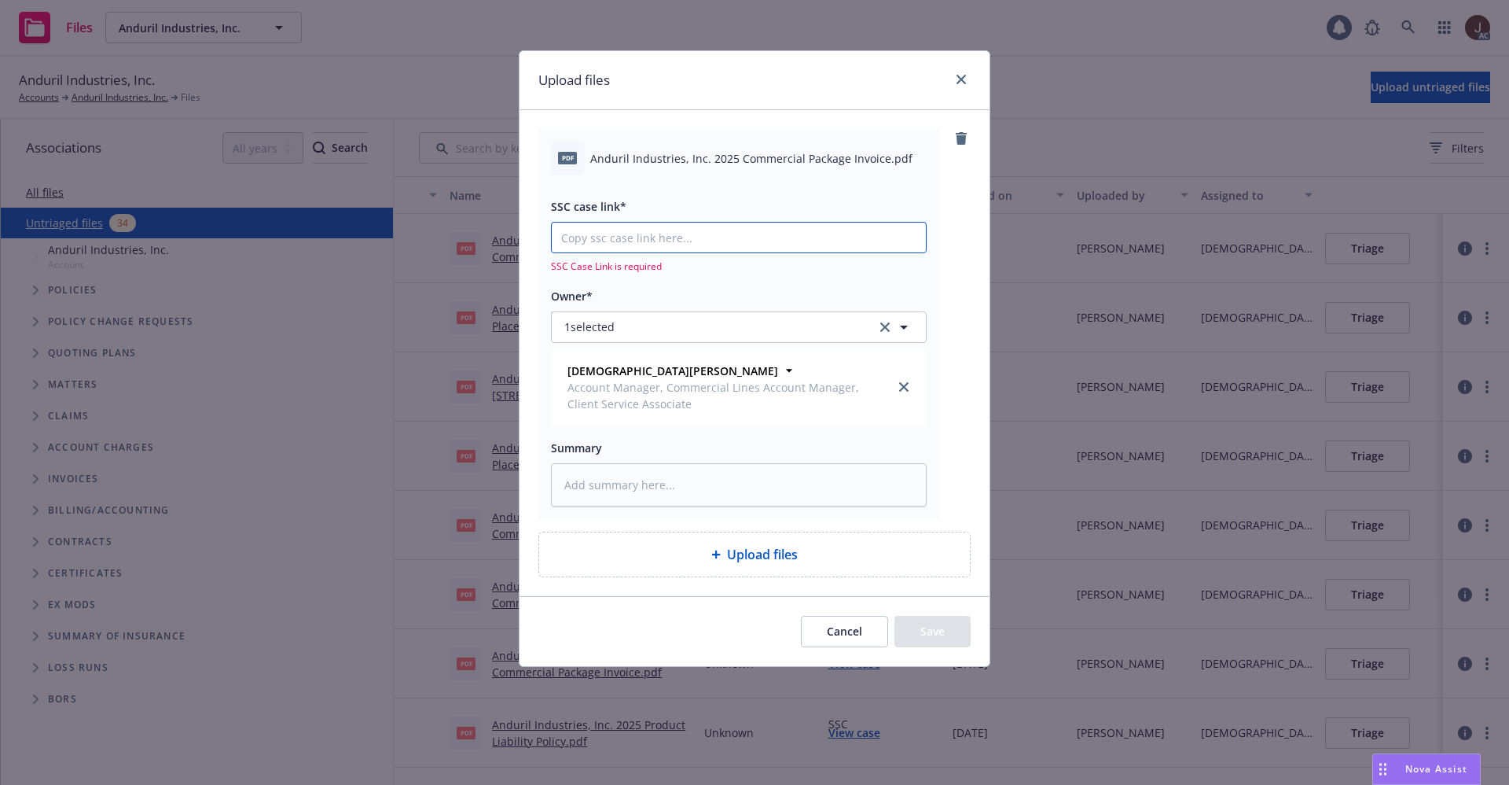
click at [656, 229] on input "SSC case link*" at bounding box center [739, 237] width 374 height 30
paste input "https://newfront-ssc.lightning.force.com/lightning/r/Case/500Vz00000RJcDUIA1/vi…"
type textarea "x"
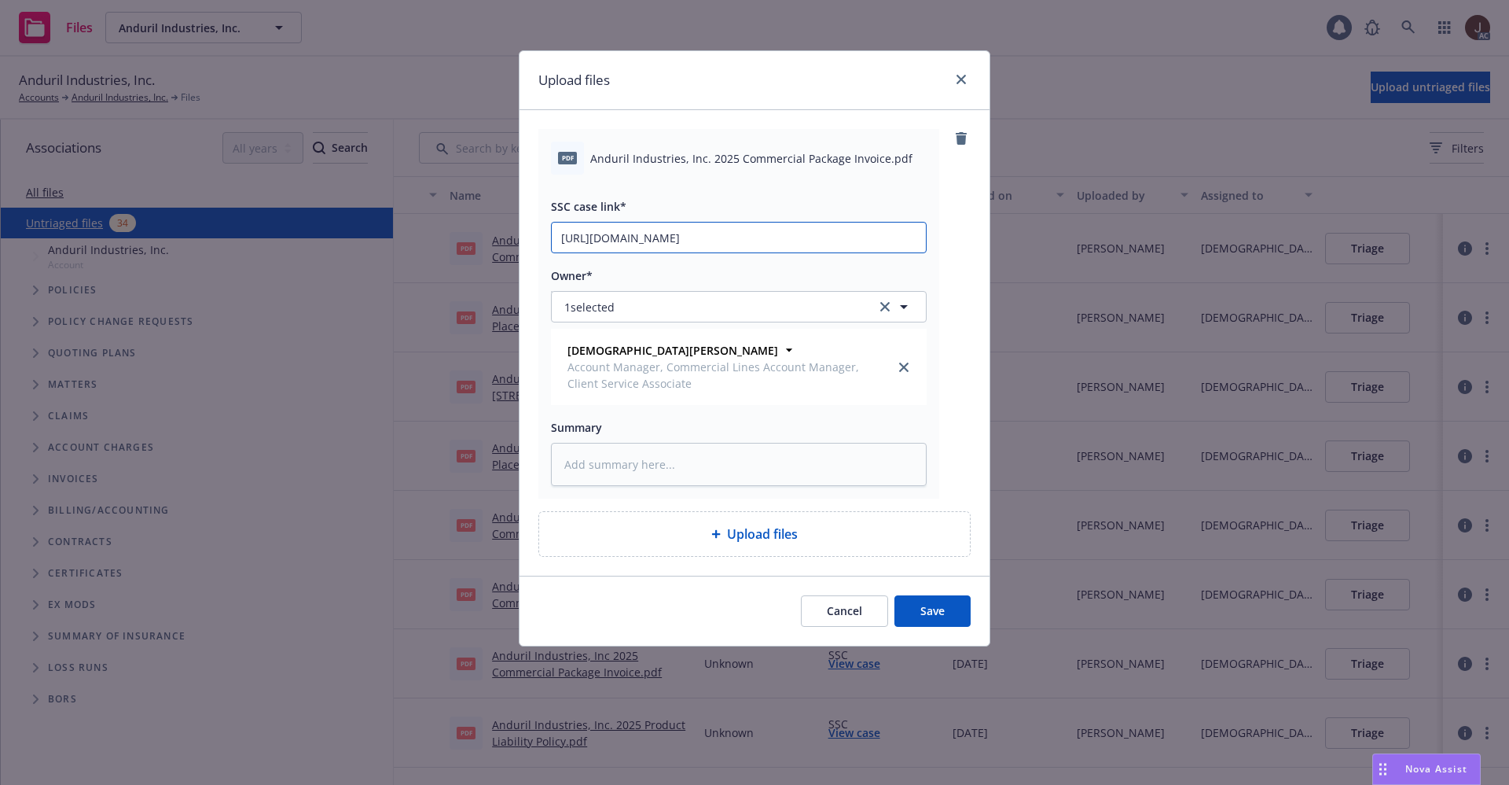
scroll to position [0, 76]
type input "https://newfront-ssc.lightning.force.com/lightning/r/Case/500Vz00000RJcDUIA1/vi…"
click at [950, 226] on div "pdf Anduril Industries, Inc. 2025 Commercial Package Invoice.pdf SSC case link*…" at bounding box center [754, 313] width 432 height 369
type textarea "x"
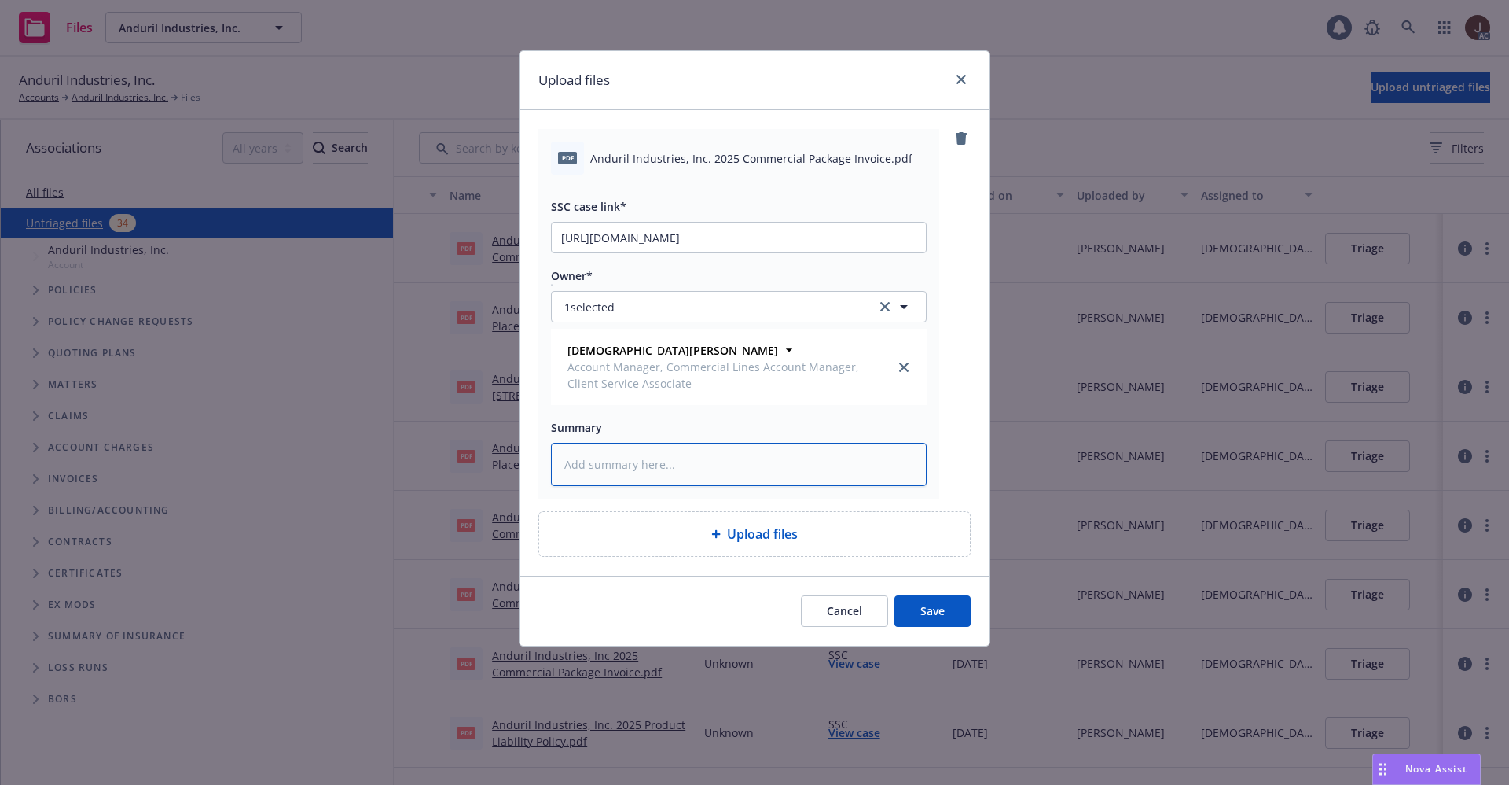
click at [607, 459] on textarea at bounding box center [739, 464] width 376 height 43
paste textarea "Anduril Industries, Inc. 2025 Commercial Package Invoice"
type textarea "Anduril Industries, Inc. 2025 Commercial Package Invoice"
type textarea "x"
type textarea "Anduril Industries, Inc. 2025 Commercial Package Invoice"
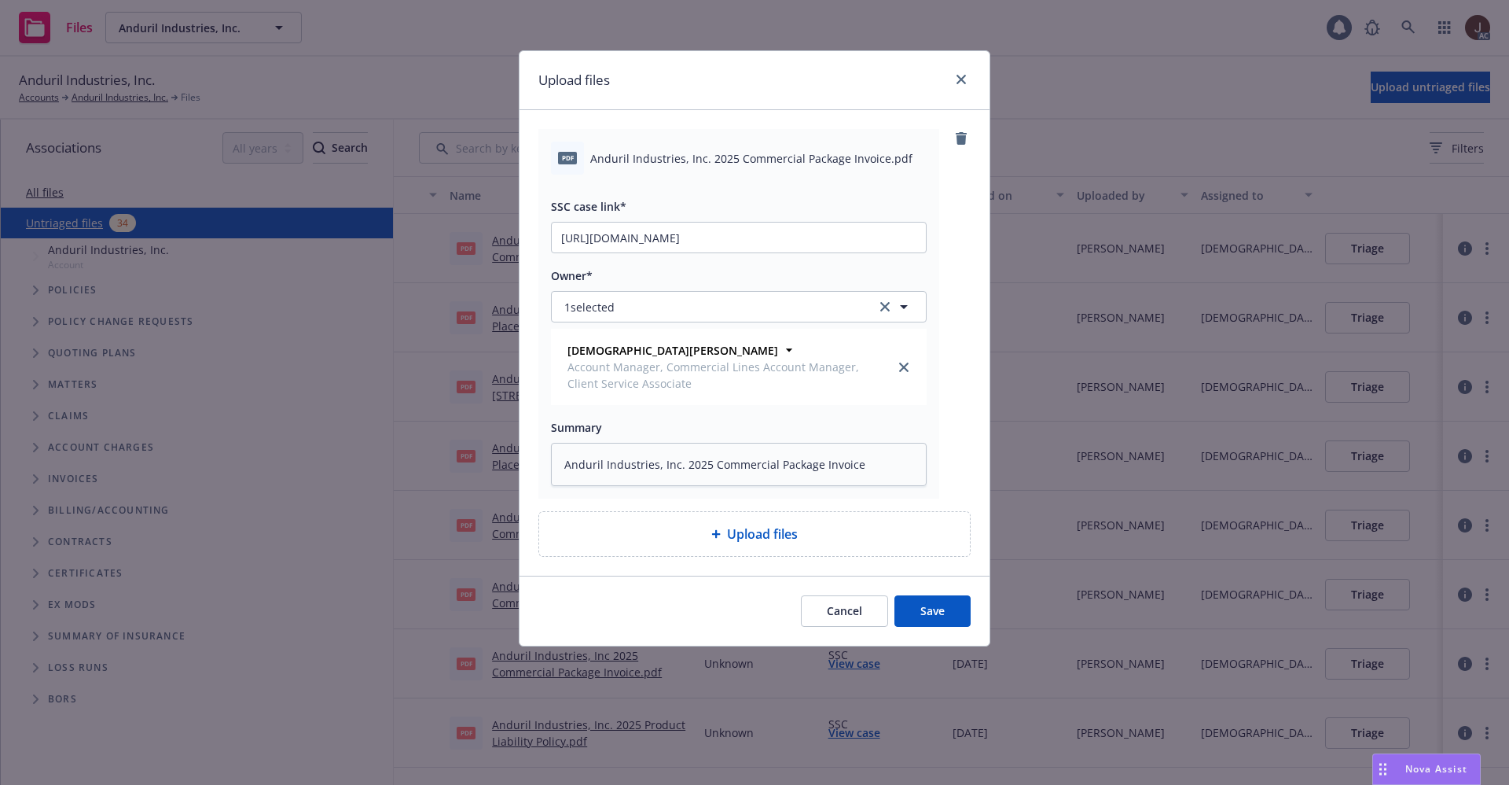
click at [961, 476] on div "pdf Anduril Industries, Inc. 2025 Commercial Package Invoice.pdf SSC case link*…" at bounding box center [754, 313] width 432 height 369
click at [930, 603] on button "Save" at bounding box center [933, 610] width 76 height 31
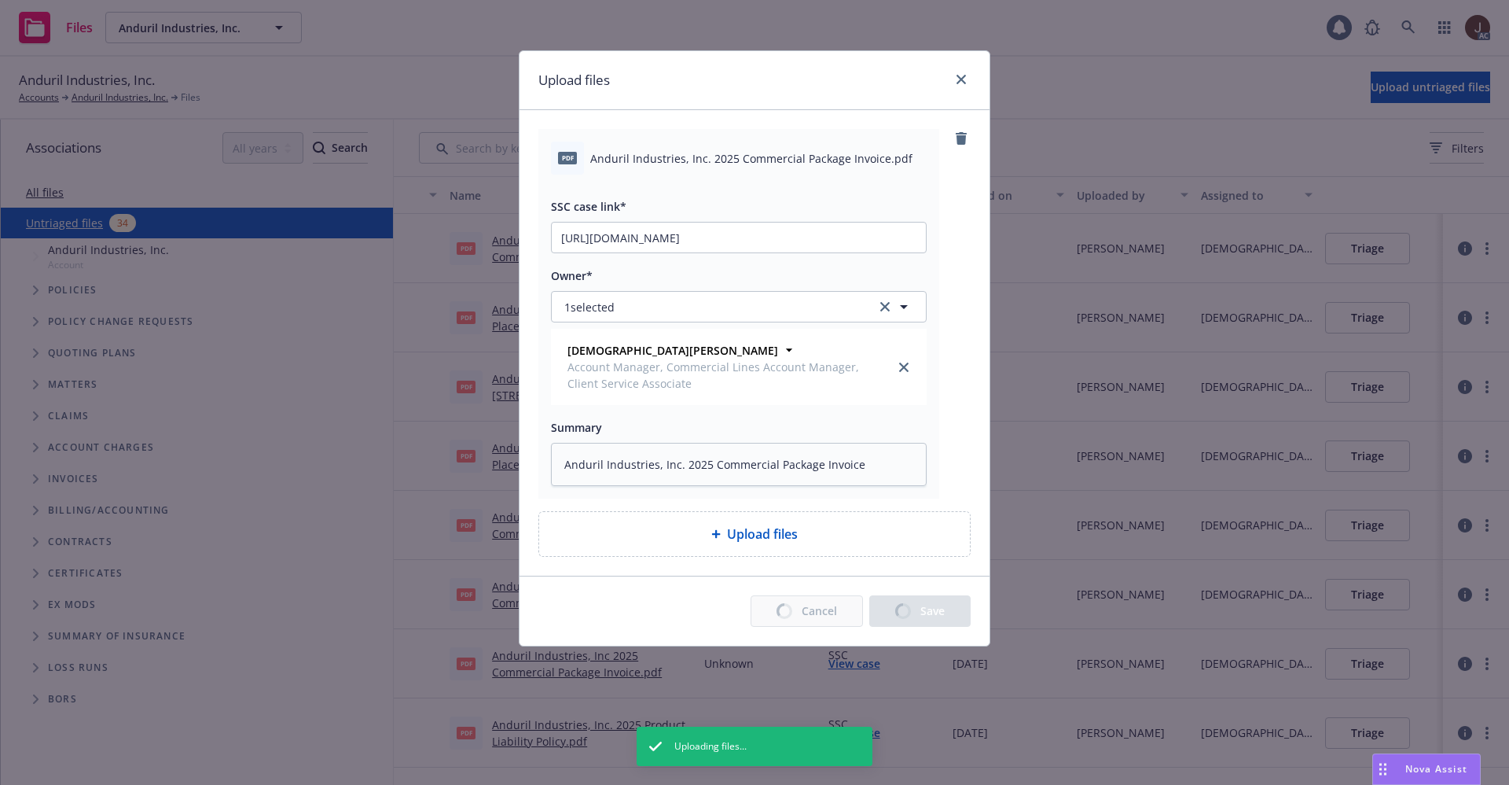
type textarea "x"
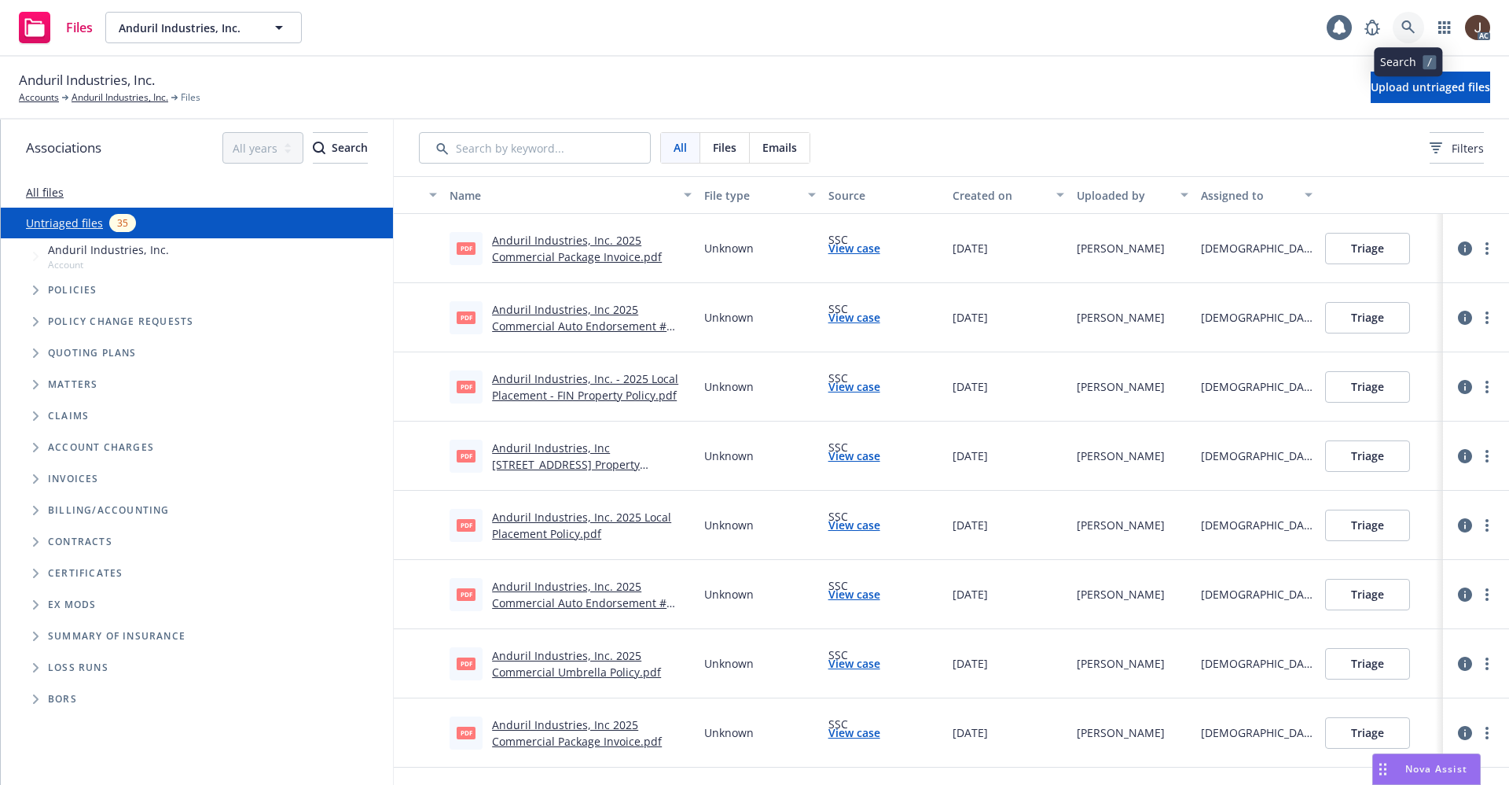
click at [1416, 31] on link at bounding box center [1408, 27] width 31 height 31
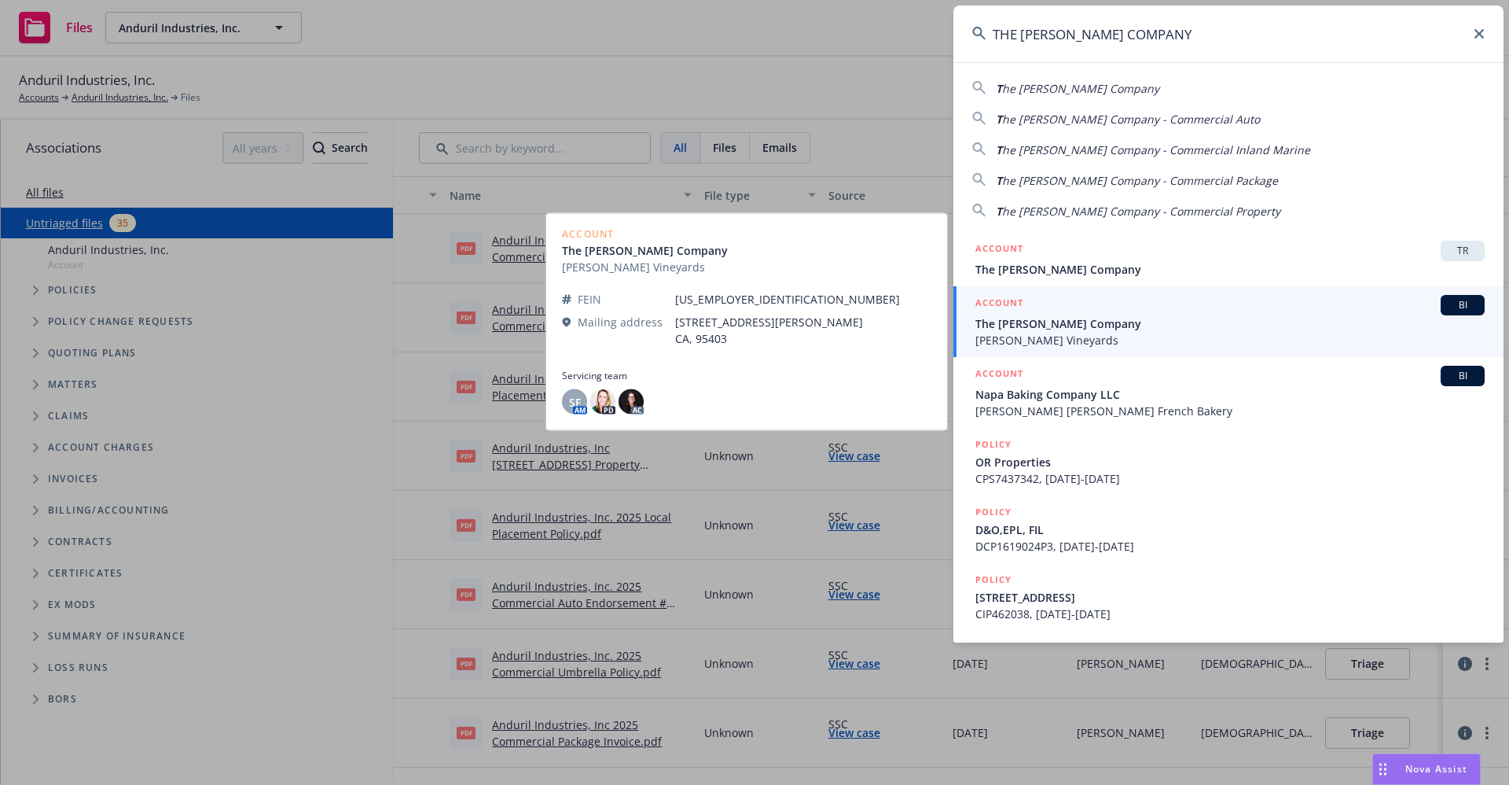
type input "THE CAPRA COMPANY"
click at [1086, 329] on span "The Capra Company" at bounding box center [1230, 323] width 509 height 17
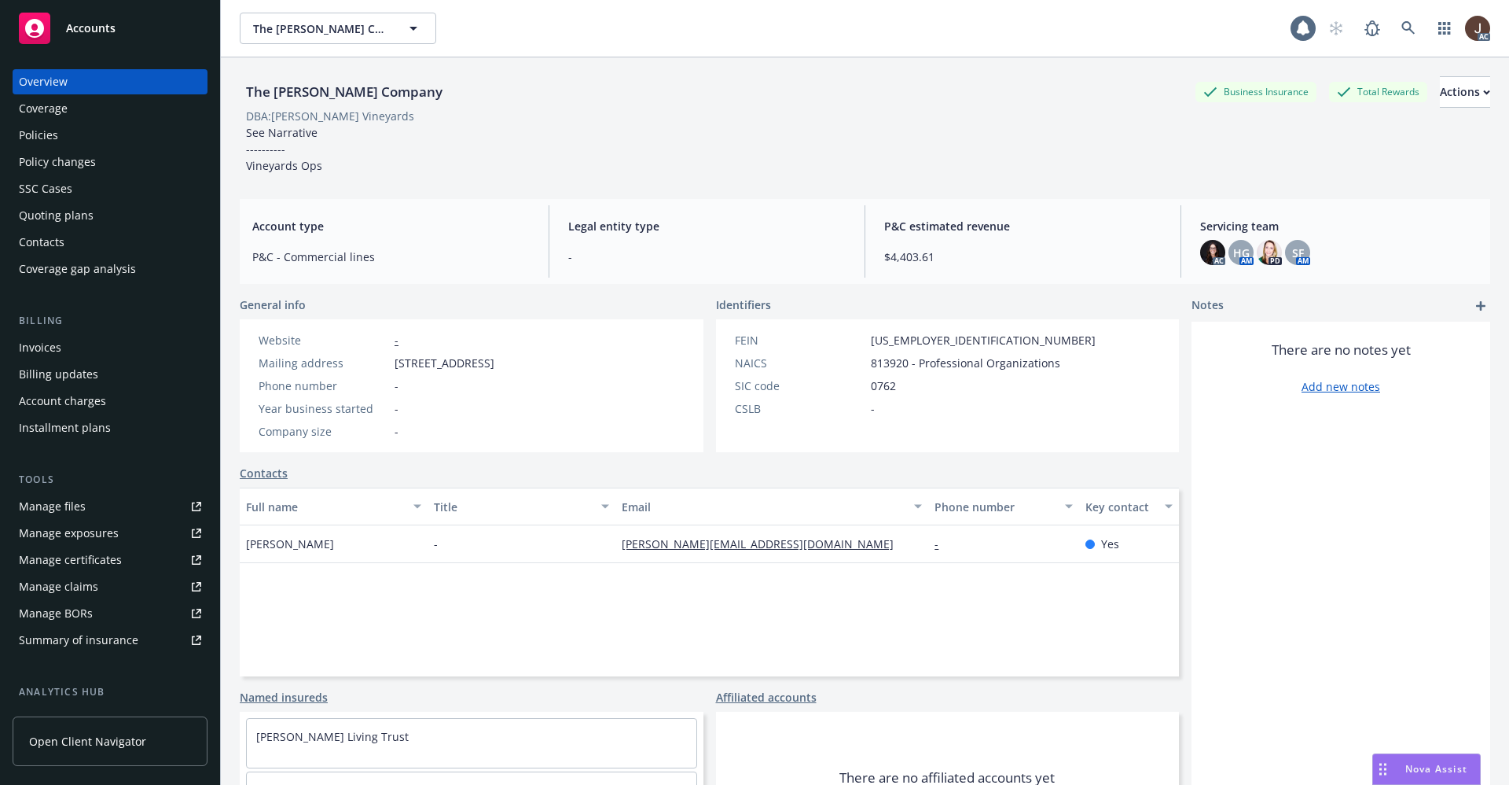
click at [42, 140] on div "Policies" at bounding box center [38, 135] width 39 height 25
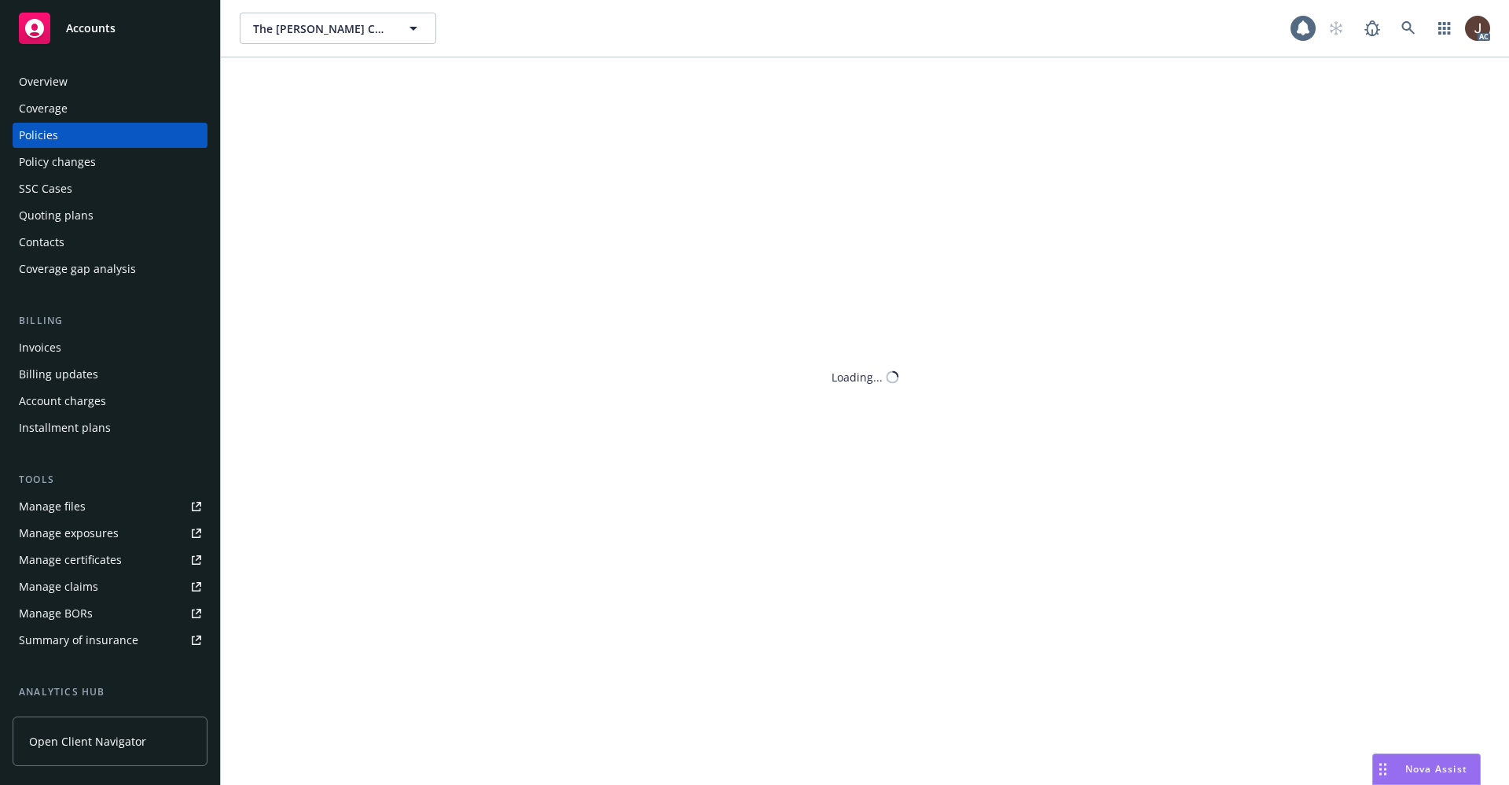
click at [37, 135] on div "Policies" at bounding box center [38, 135] width 39 height 25
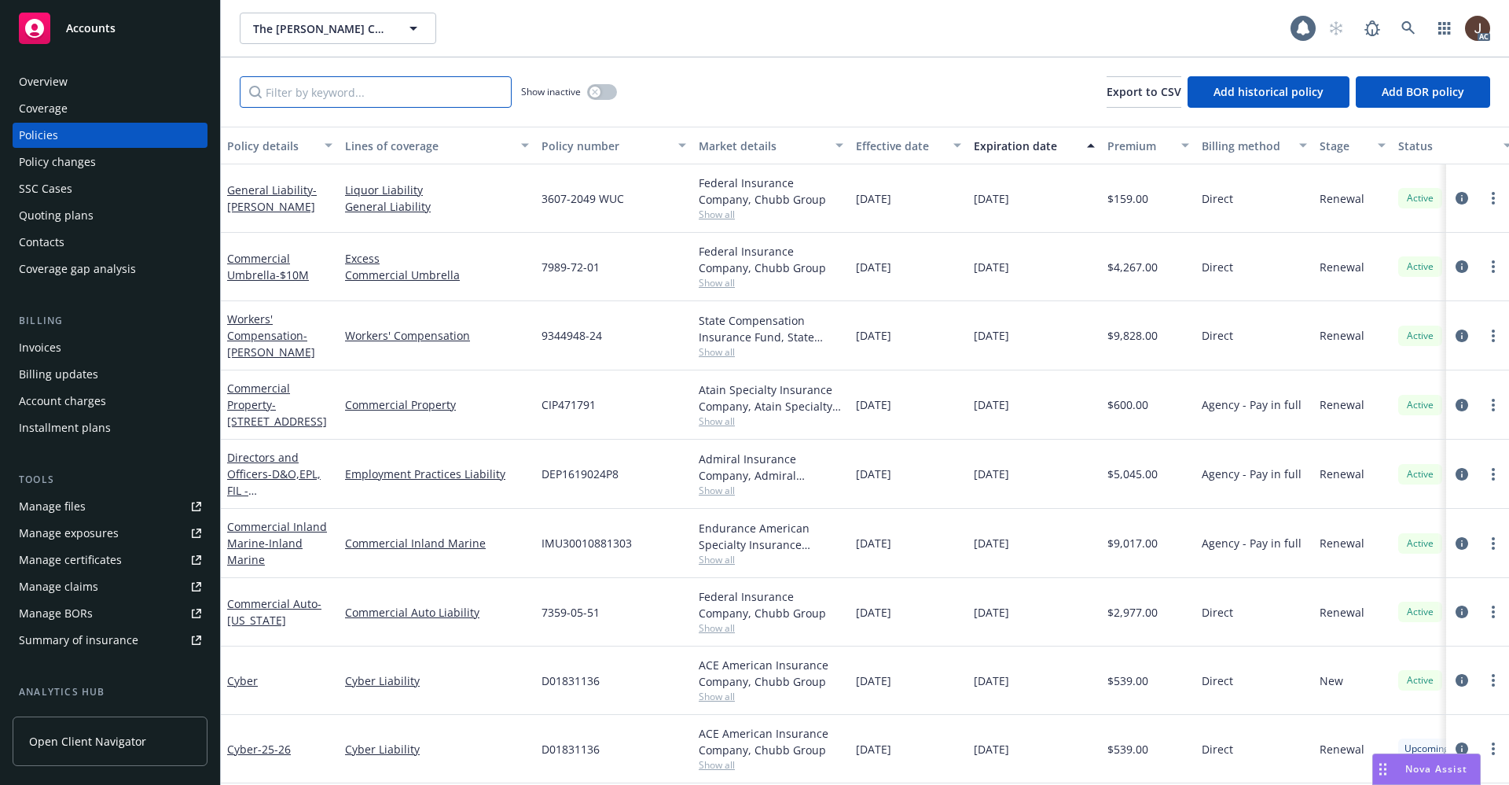
click at [288, 93] on input "Filter by keyword..." at bounding box center [376, 91] width 272 height 31
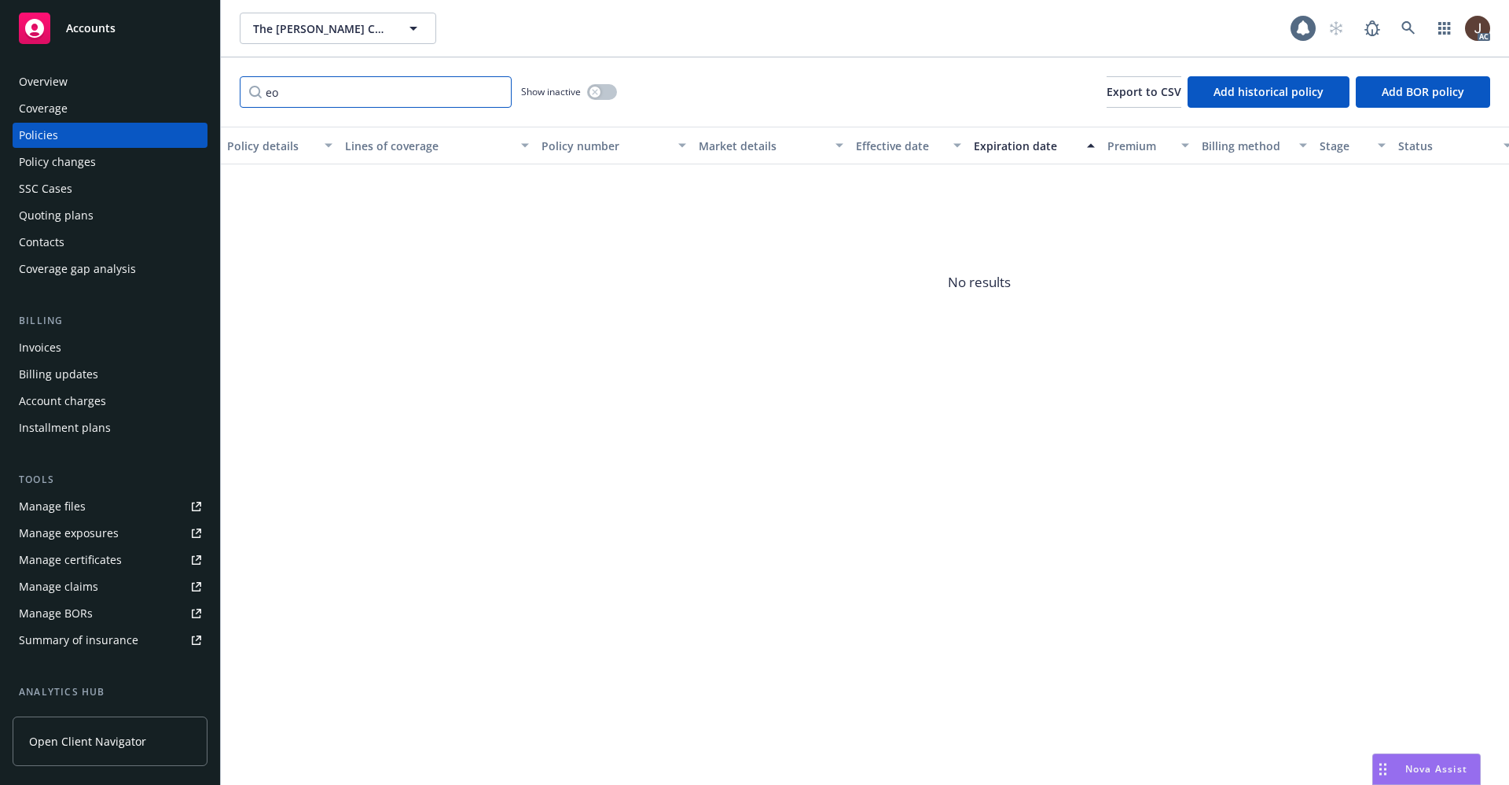
type input "e"
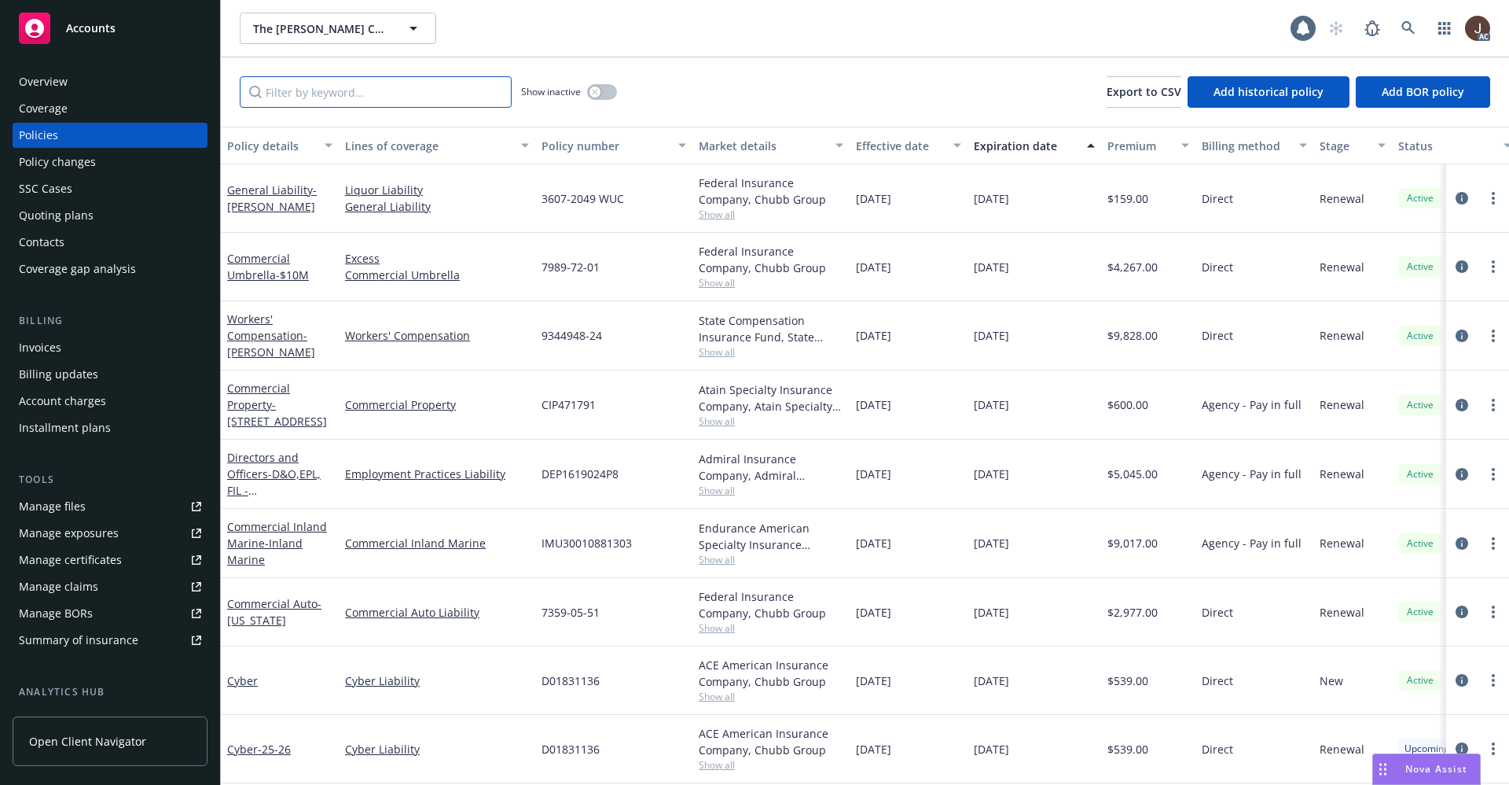
click at [315, 98] on input "Filter by keyword..." at bounding box center [376, 91] width 272 height 31
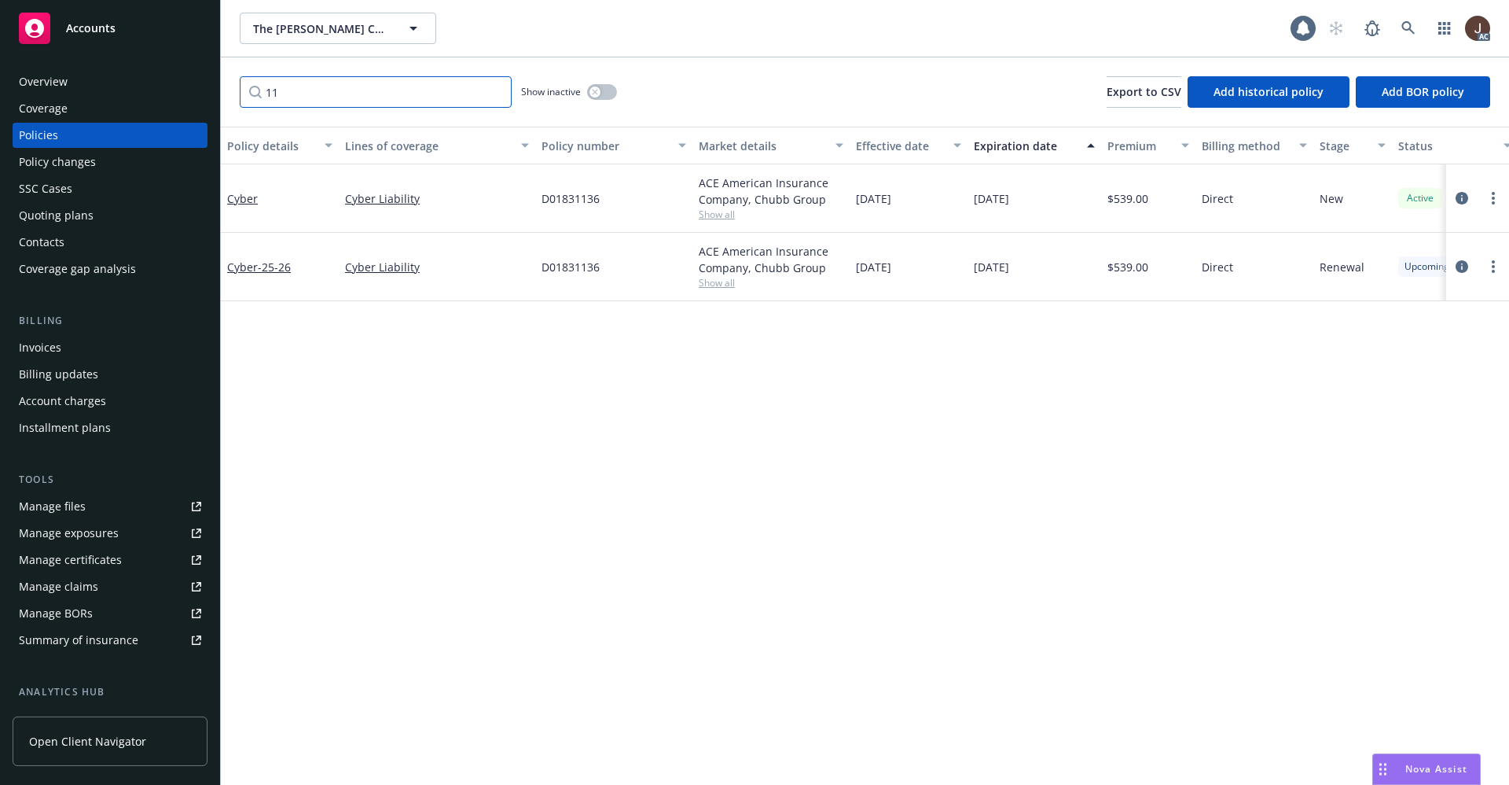
type input "11"
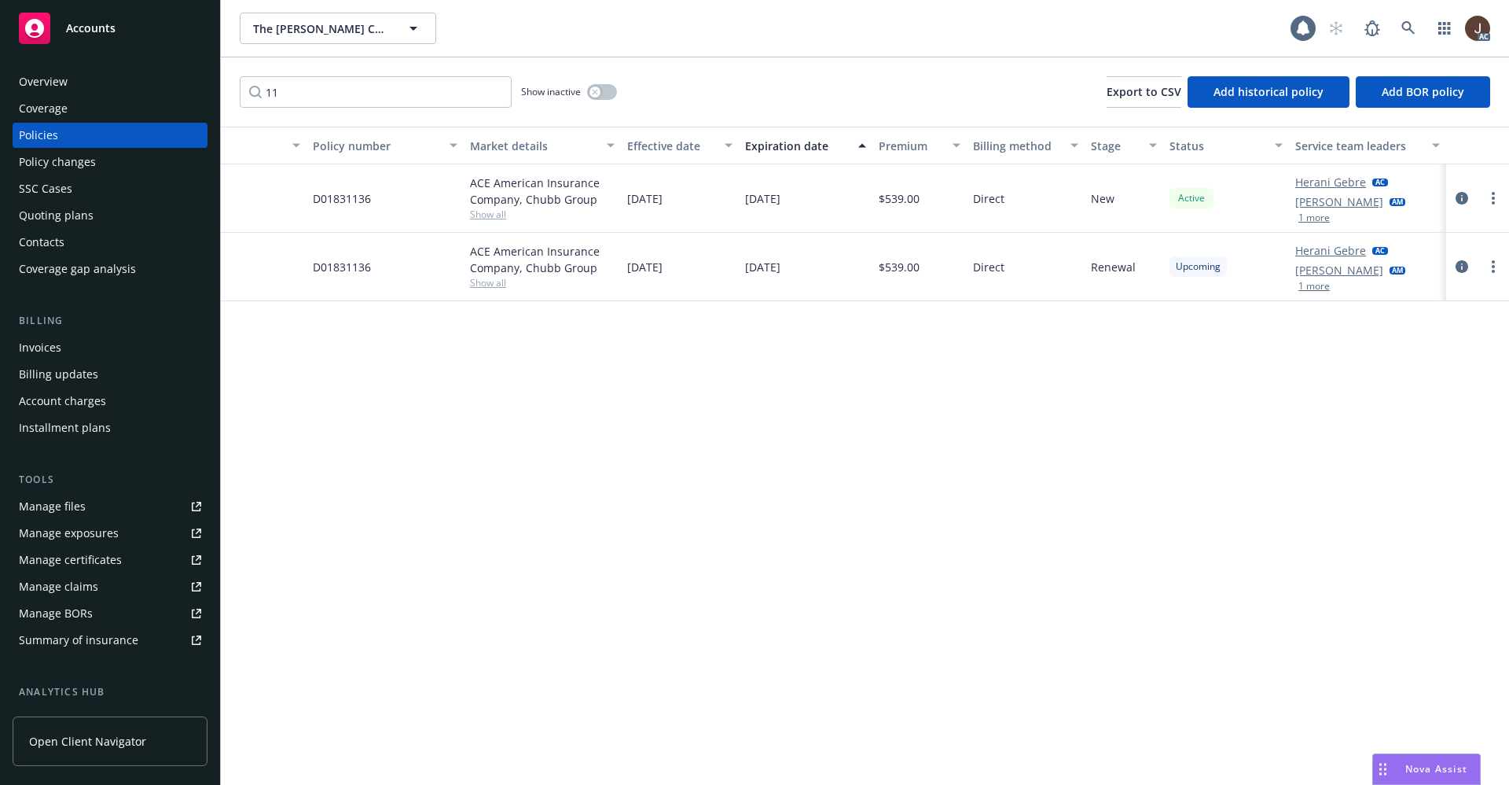
click at [36, 515] on div "Manage files" at bounding box center [52, 506] width 67 height 25
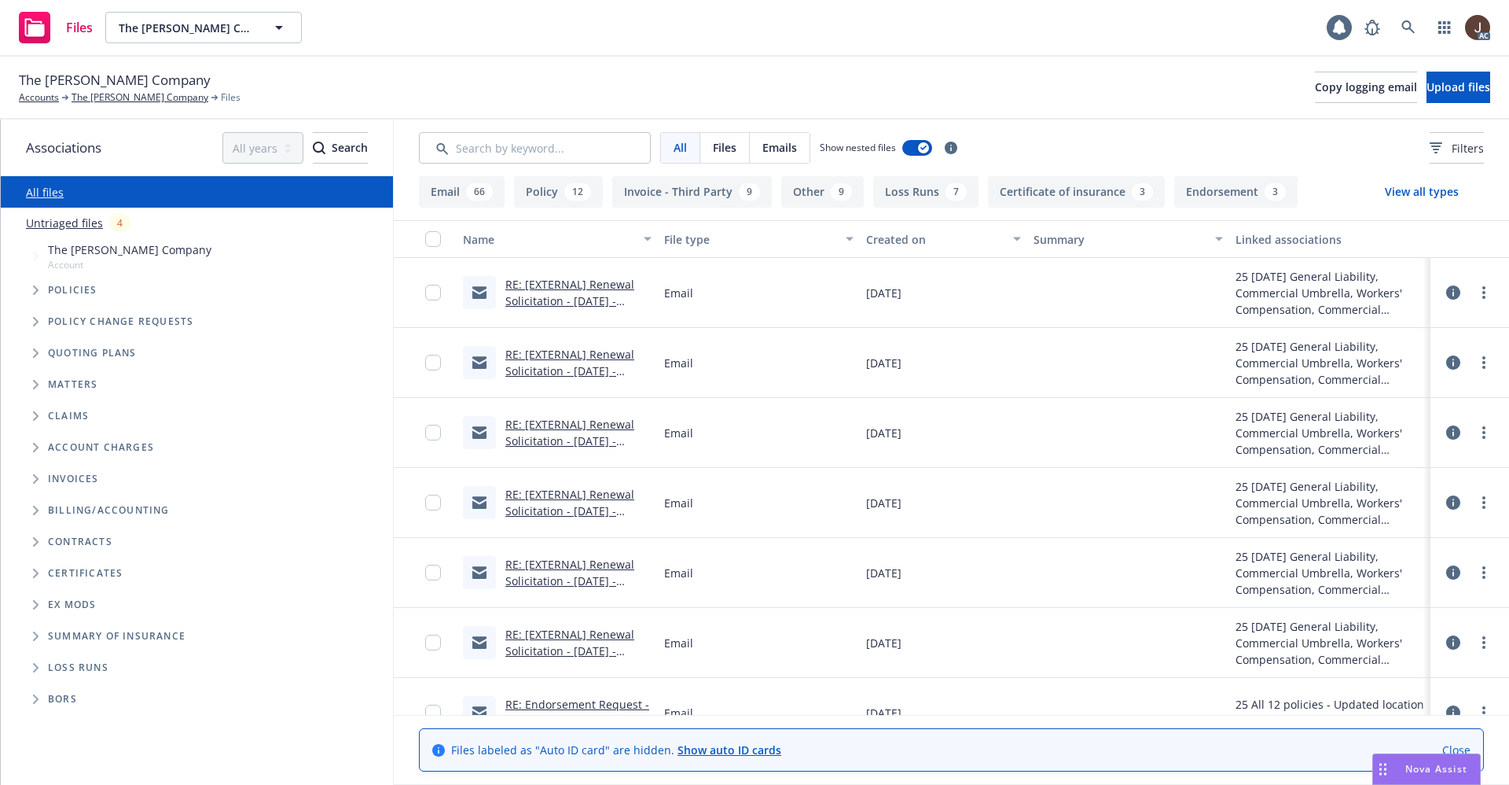
click at [83, 226] on link "Untriaged files" at bounding box center [64, 223] width 77 height 17
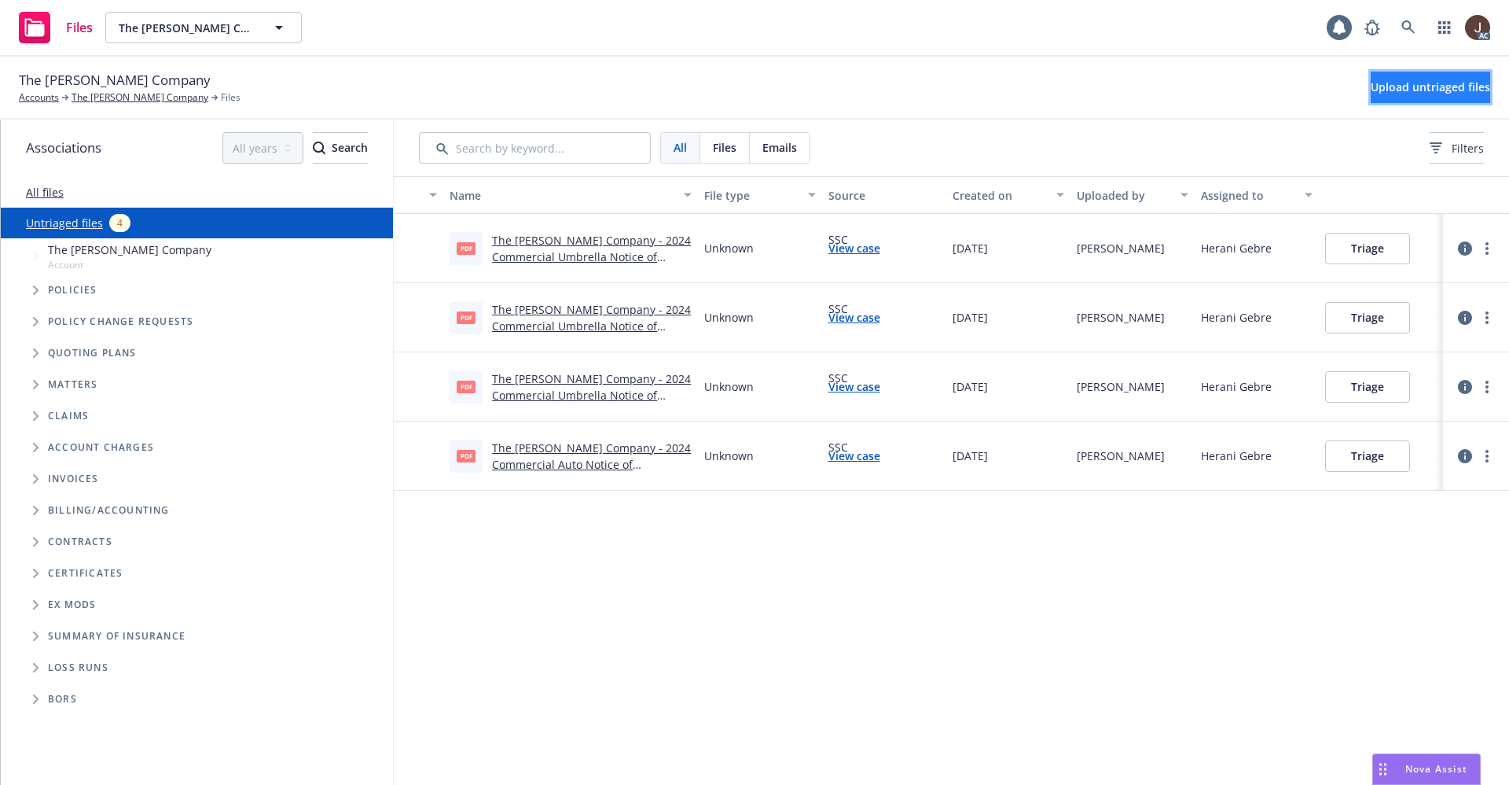
click at [1393, 84] on span "Upload untriaged files" at bounding box center [1430, 86] width 119 height 15
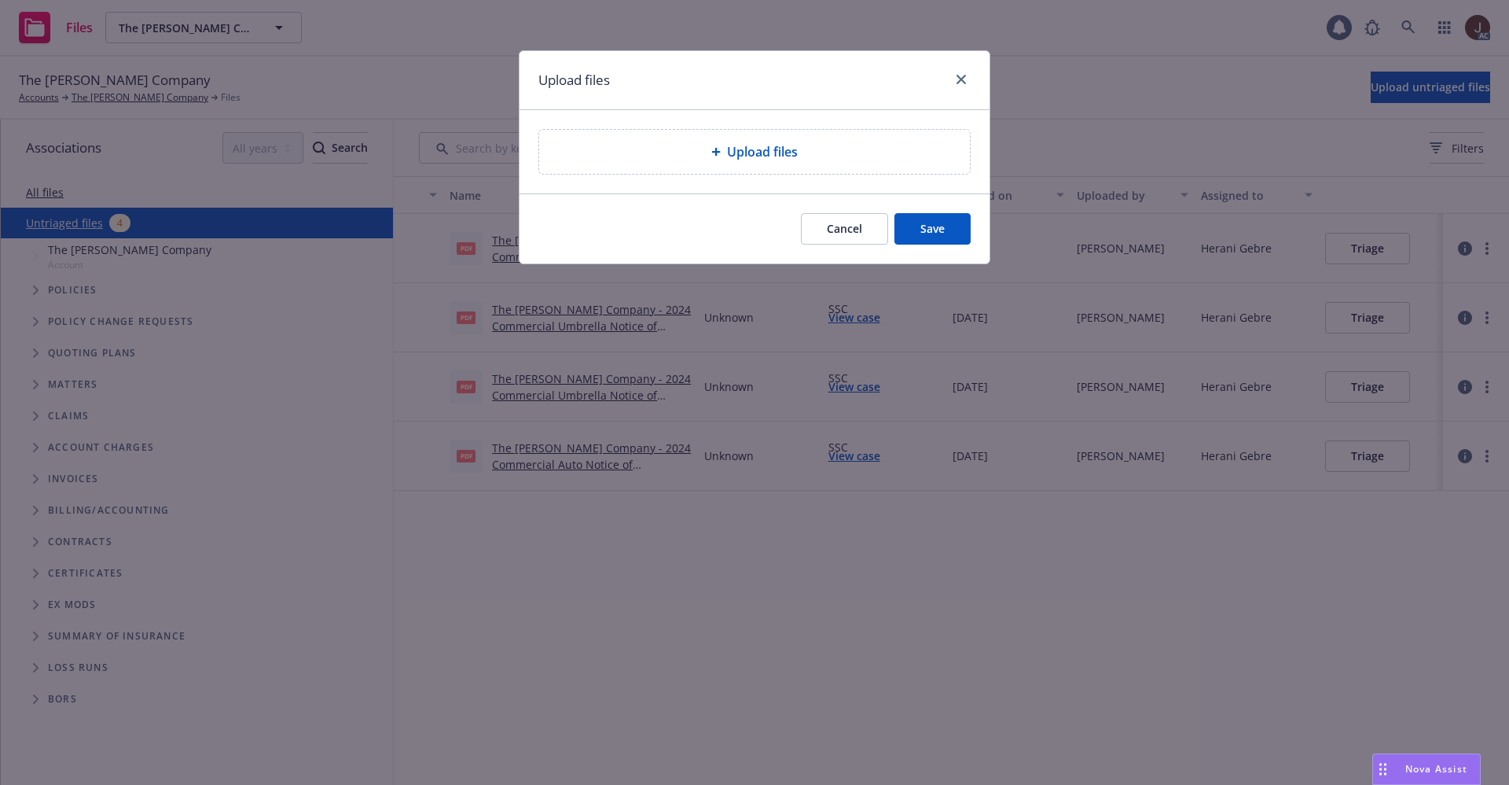
click at [731, 146] on span "Upload files" at bounding box center [762, 151] width 71 height 19
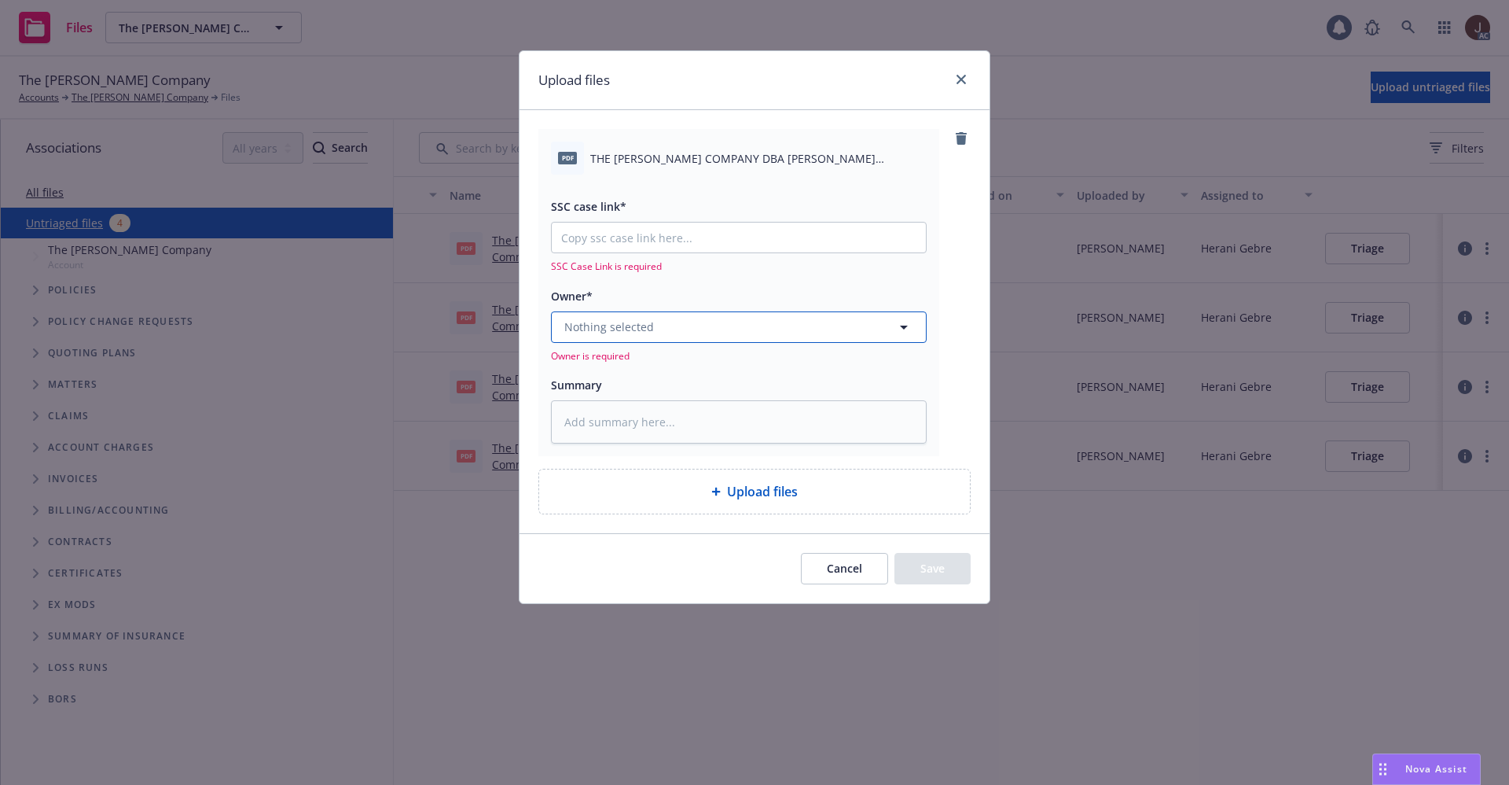
click at [623, 330] on span "Nothing selected" at bounding box center [609, 326] width 90 height 17
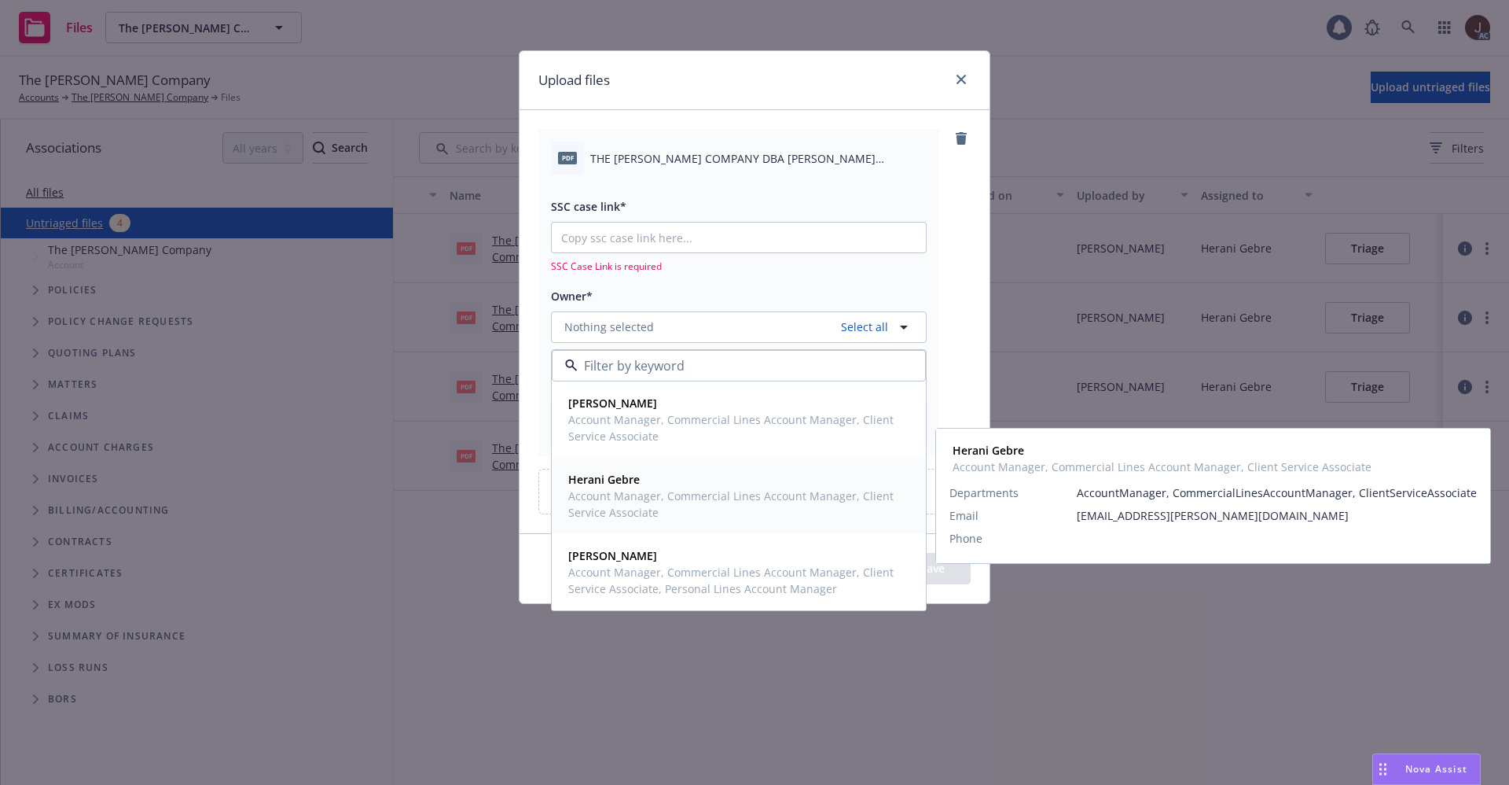
click at [637, 494] on span "Account Manager, Commercial Lines Account Manager, Client Service Associate" at bounding box center [737, 503] width 338 height 33
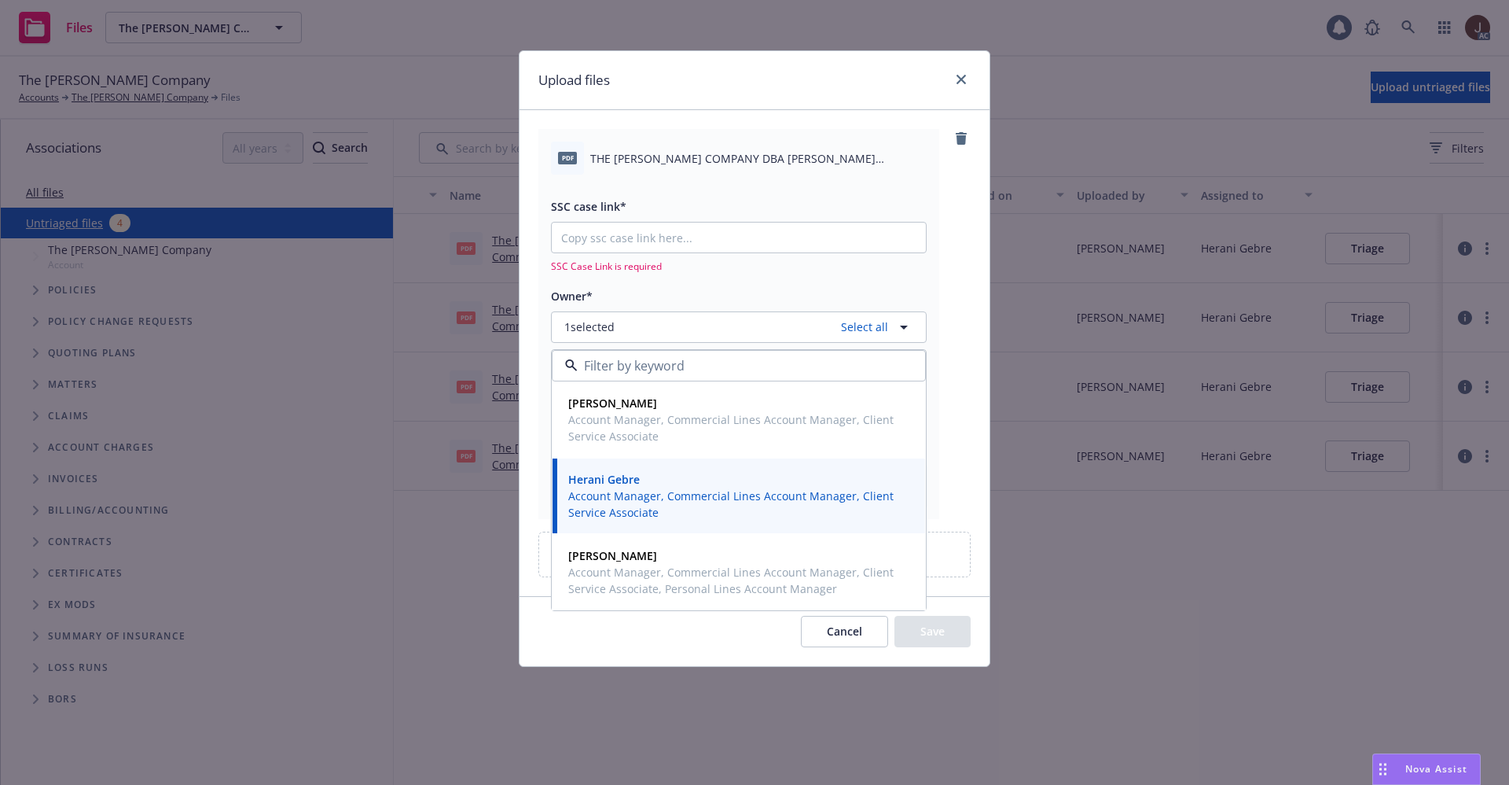
click at [946, 255] on div "pdf THE CAPRA COMPANY DBA CAPRA VINEYARDS POLICY CHANGE 2024 CYBER.pdf SSC case…" at bounding box center [754, 323] width 432 height 389
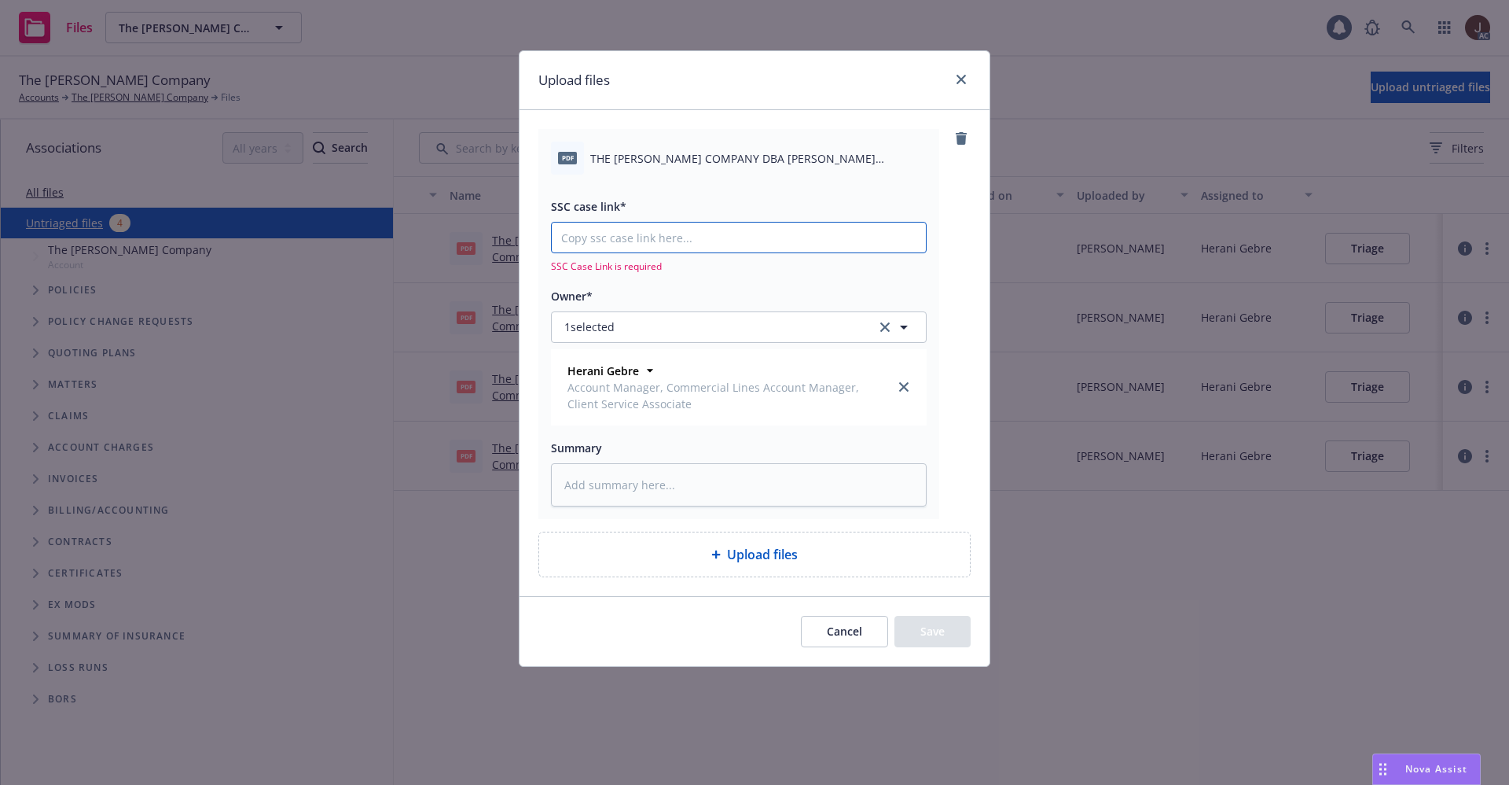
click at [644, 237] on input "SSC case link*" at bounding box center [739, 237] width 374 height 30
paste input "https://newfront-ssc.lightning.force.com/lightning/r/Case/500Vz00000RKEnGIAX/vi…"
type textarea "x"
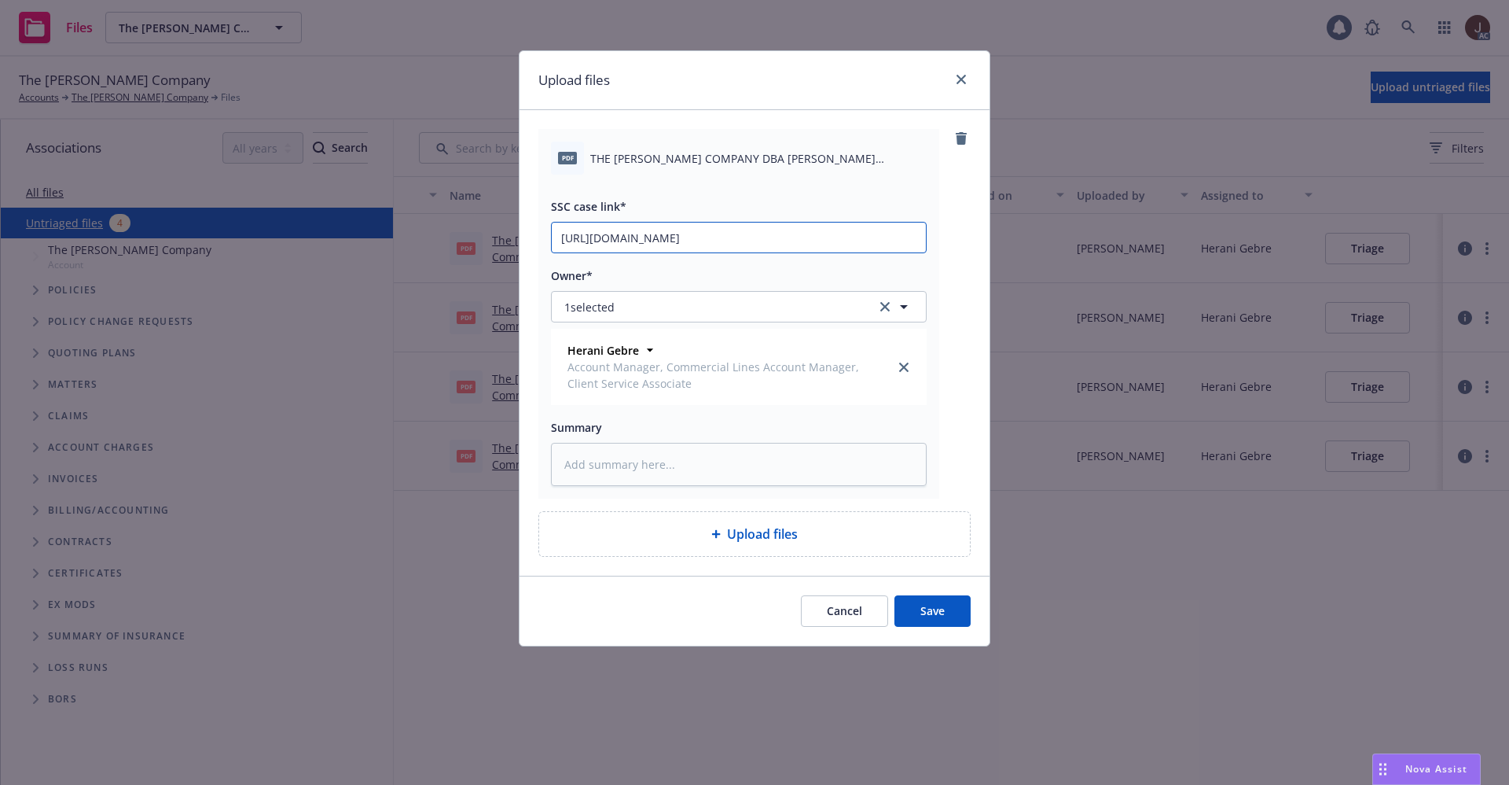
scroll to position [0, 79]
type input "https://newfront-ssc.lightning.force.com/lightning/r/Case/500Vz00000RKEnGIAX/vi…"
click at [950, 241] on div "pdf THE CAPRA COMPANY DBA CAPRA VINEYARDS POLICY CHANGE 2024 CYBER.pdf SSC case…" at bounding box center [754, 313] width 432 height 369
type textarea "x"
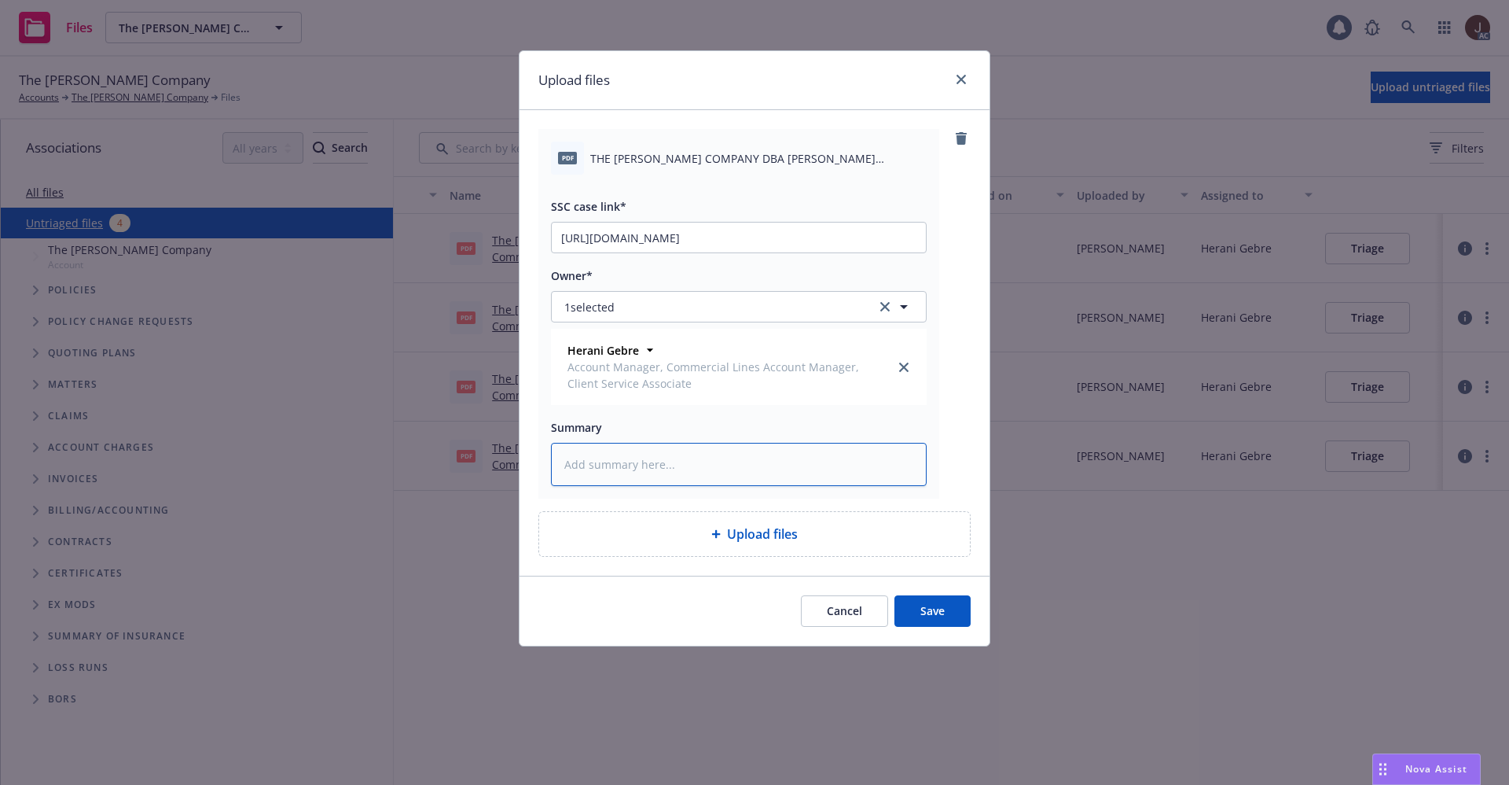
click at [625, 470] on textarea at bounding box center [739, 464] width 376 height 43
paste textarea "THE CAPRA COMPANY DBA CAPRA VINEYARDS POLICY CHANGE 2024 CYBER"
type textarea "THE CAPRA COMPANY DBA CAPRA VINEYARDS POLICY CHANGE 2024 CYBER"
type textarea "x"
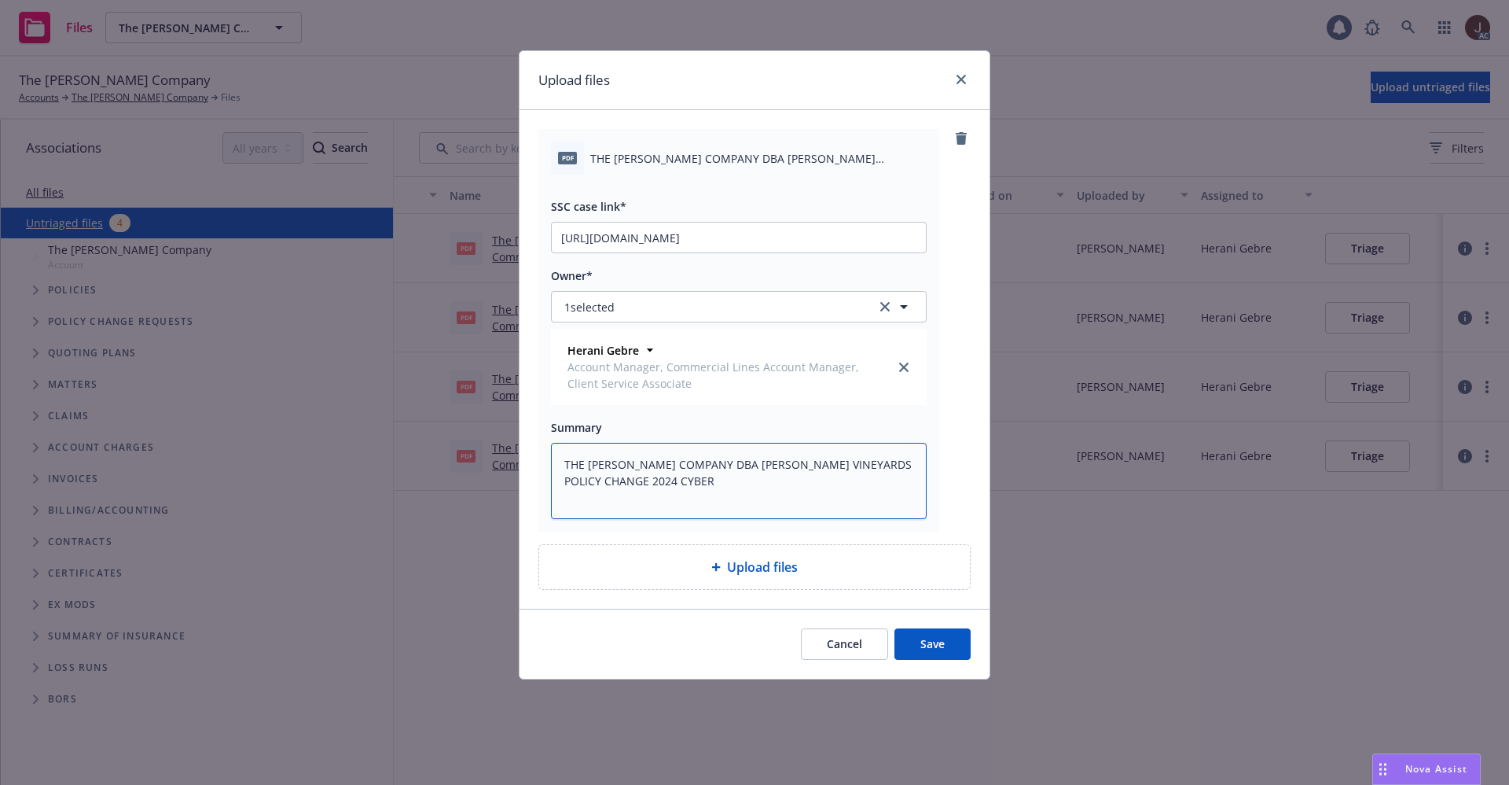
type textarea "THE CAPRA COMPANY DBA CAPRA VINEYARDS POLICY CHANGE 2024 CYBER"
click at [948, 465] on div "pdf THE CAPRA COMPANY DBA CAPRA VINEYARDS POLICY CHANGE 2024 CYBER.pdf SSC case…" at bounding box center [754, 330] width 432 height 402
click at [941, 645] on button "Save" at bounding box center [933, 643] width 76 height 31
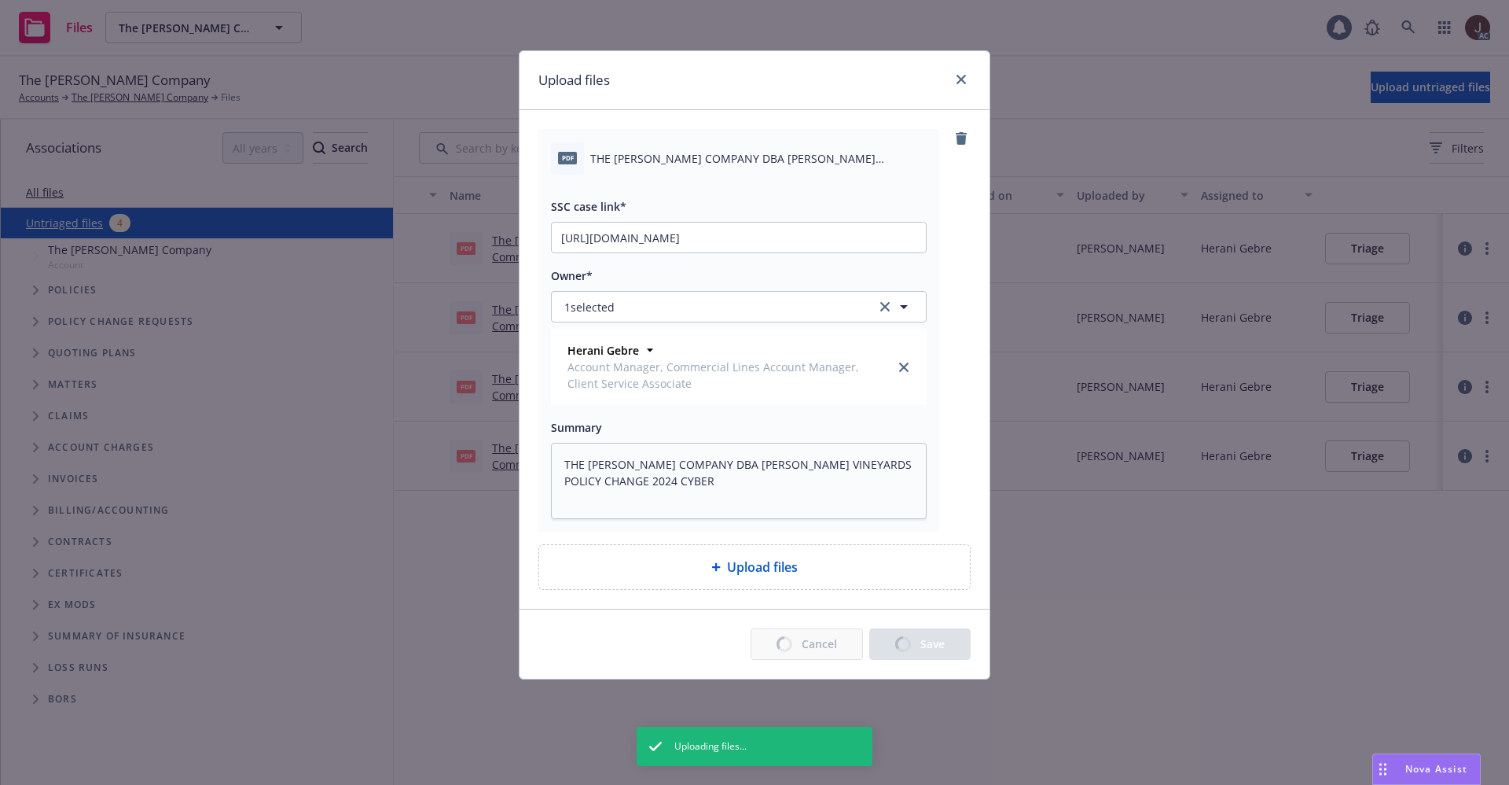
type textarea "x"
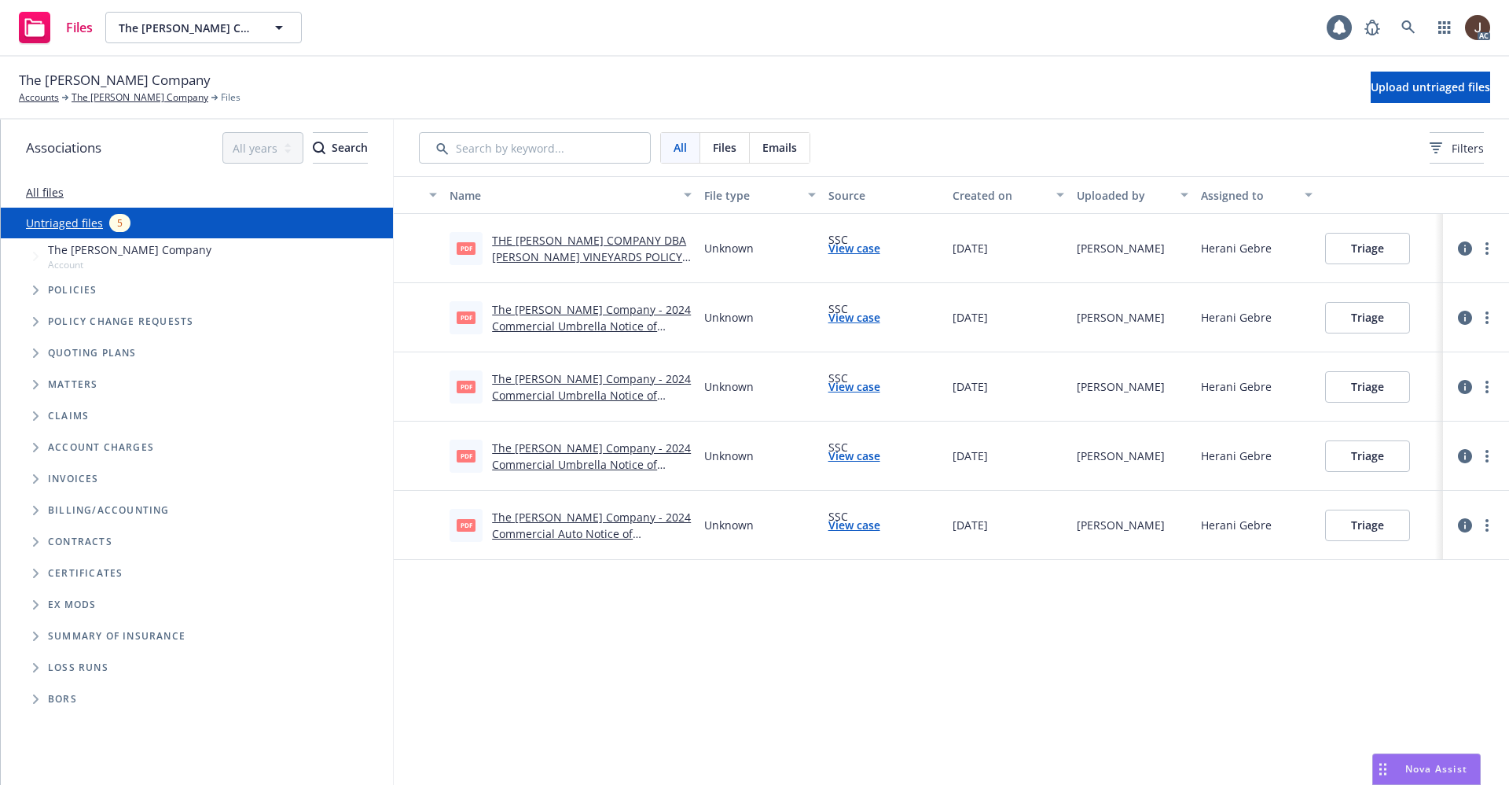
click at [658, 81] on div "The Capra Company Accounts The Capra Company Files Upload untriaged files" at bounding box center [755, 87] width 1472 height 35
